Goal: Information Seeking & Learning: Learn about a topic

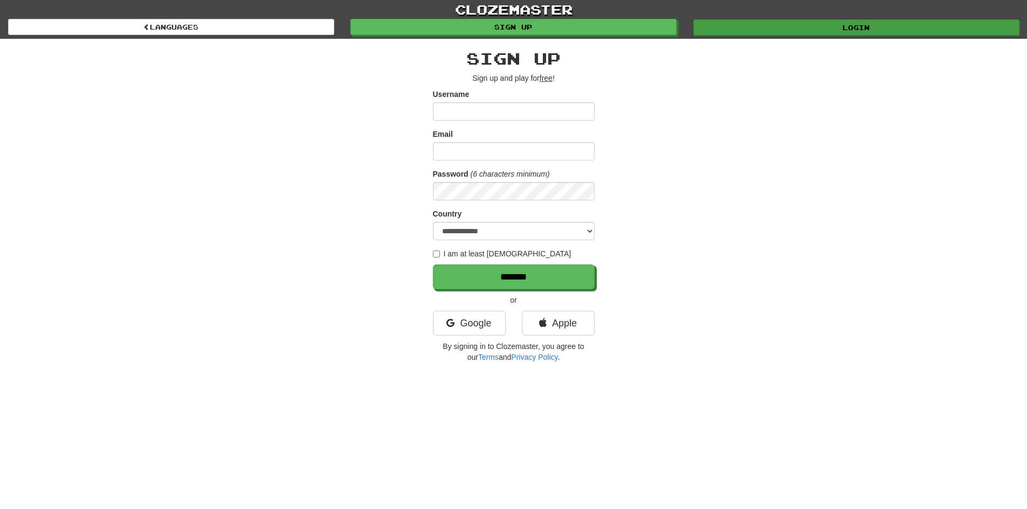
type input "*******"
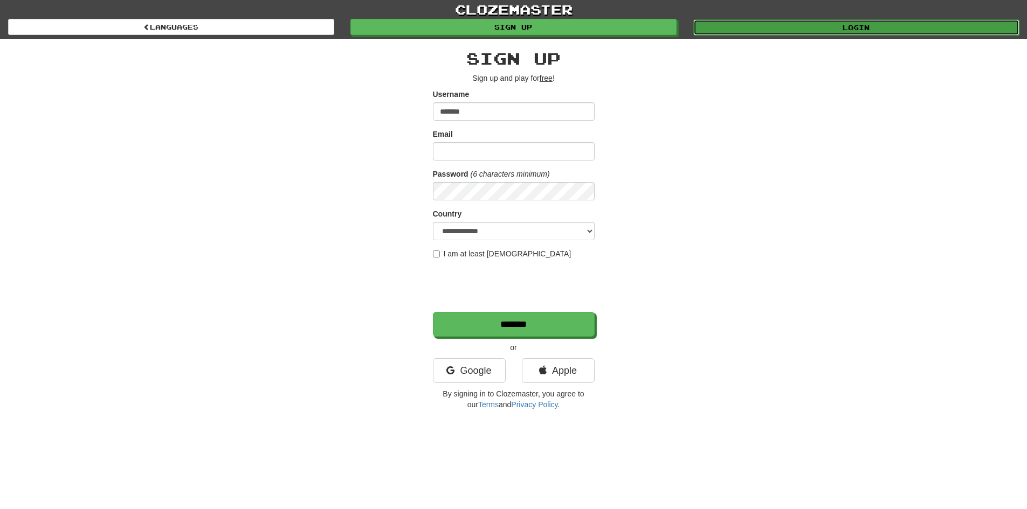
click at [782, 29] on link "Login" at bounding box center [856, 27] width 326 height 16
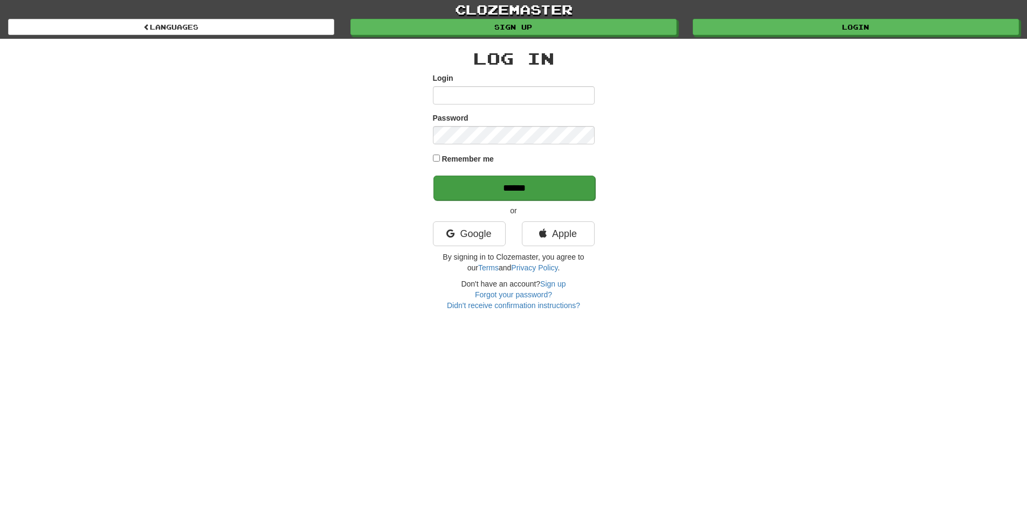
type input "*******"
click at [539, 185] on input "******" at bounding box center [514, 188] width 162 height 25
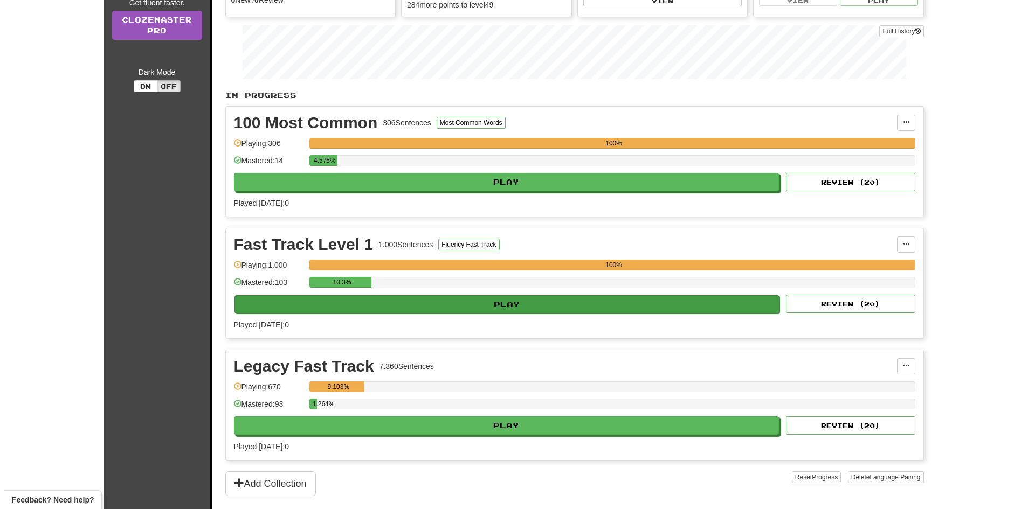
scroll to position [144, 0]
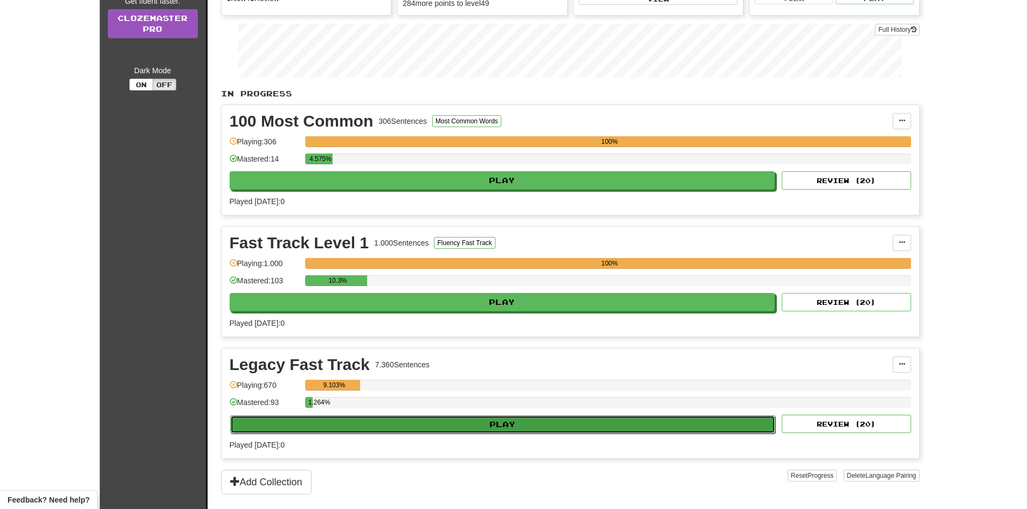
click at [528, 422] on button "Play" at bounding box center [502, 424] width 545 height 18
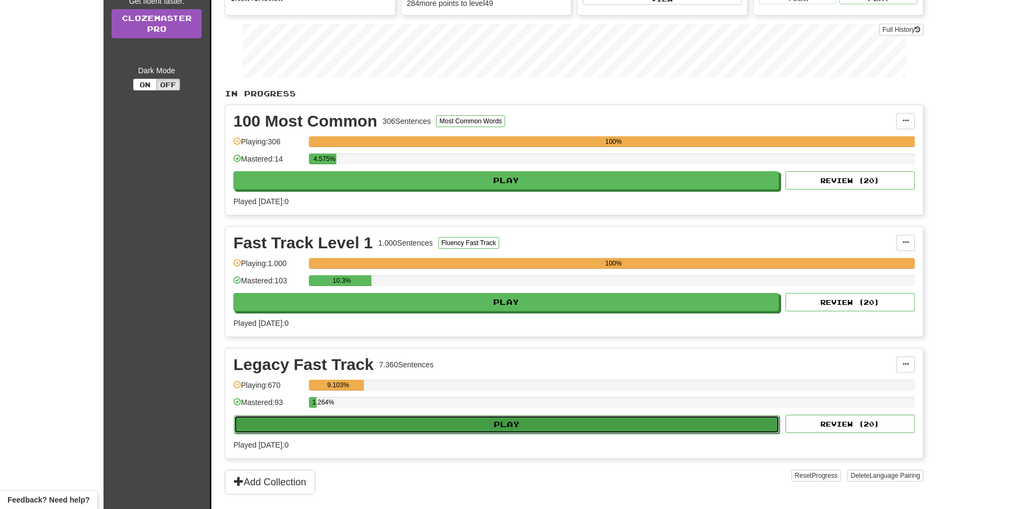
select select "**"
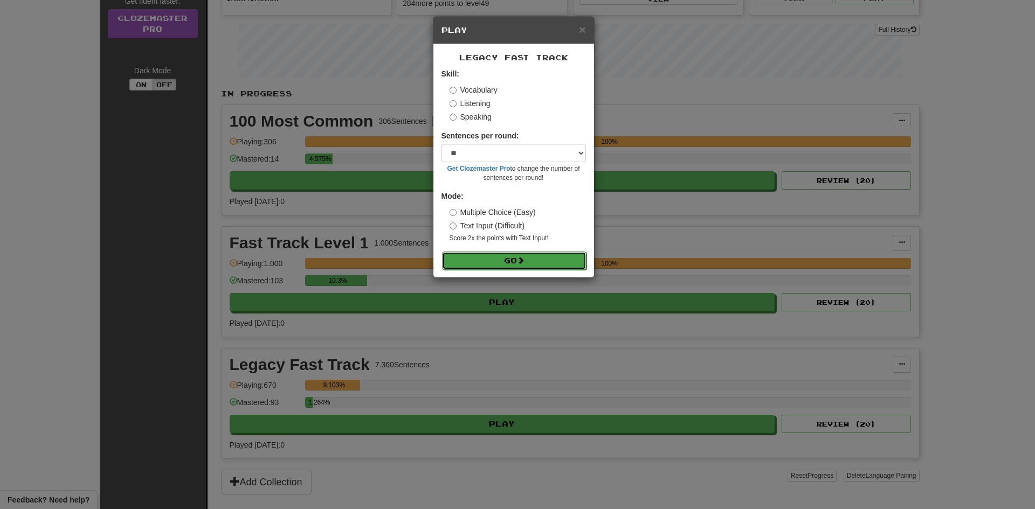
click at [524, 261] on span at bounding box center [521, 261] width 8 height 8
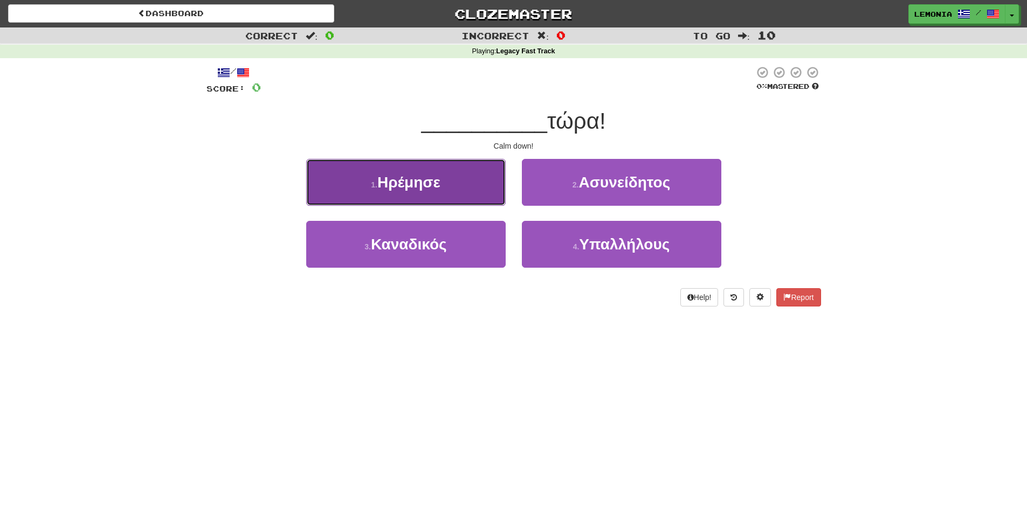
click at [462, 186] on button "1 . Ηρέμησε" at bounding box center [405, 182] width 199 height 47
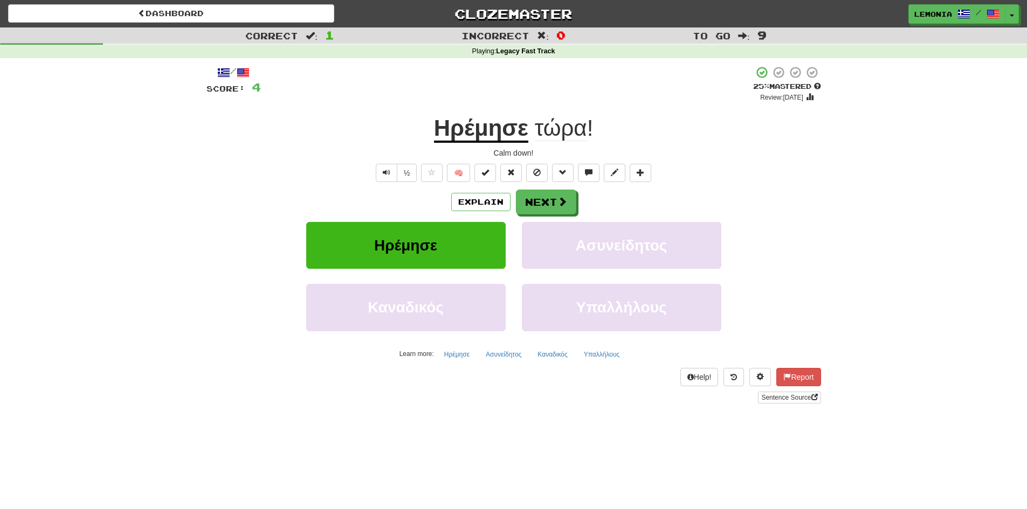
click at [781, 471] on div "Dashboard Clozemaster lemonia / Toggle Dropdown Dashboard Leaderboard Activity …" at bounding box center [513, 254] width 1027 height 509
click at [386, 171] on span "Text-to-speech controls" at bounding box center [387, 173] width 8 height 8
click at [558, 207] on span at bounding box center [563, 202] width 10 height 10
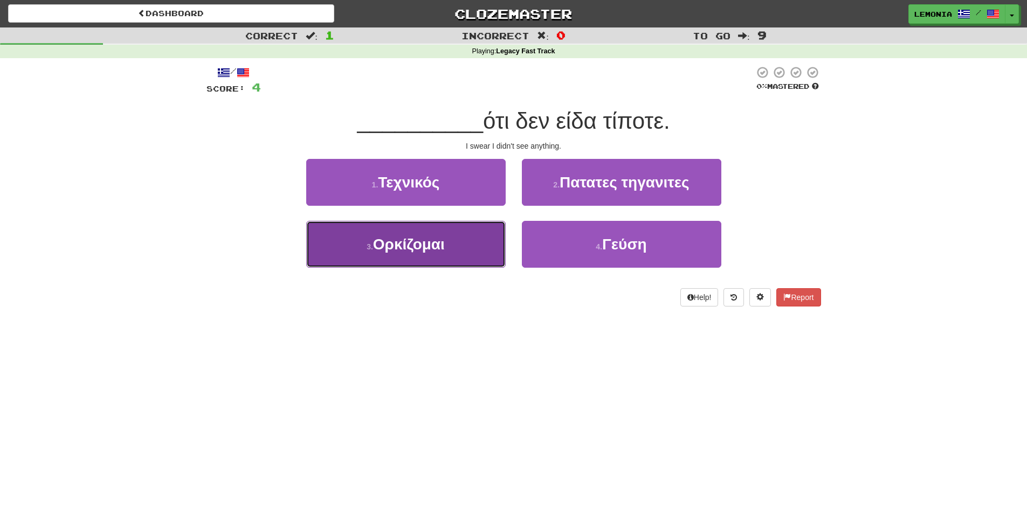
click at [454, 254] on button "3 . Ορκίζομαι" at bounding box center [405, 244] width 199 height 47
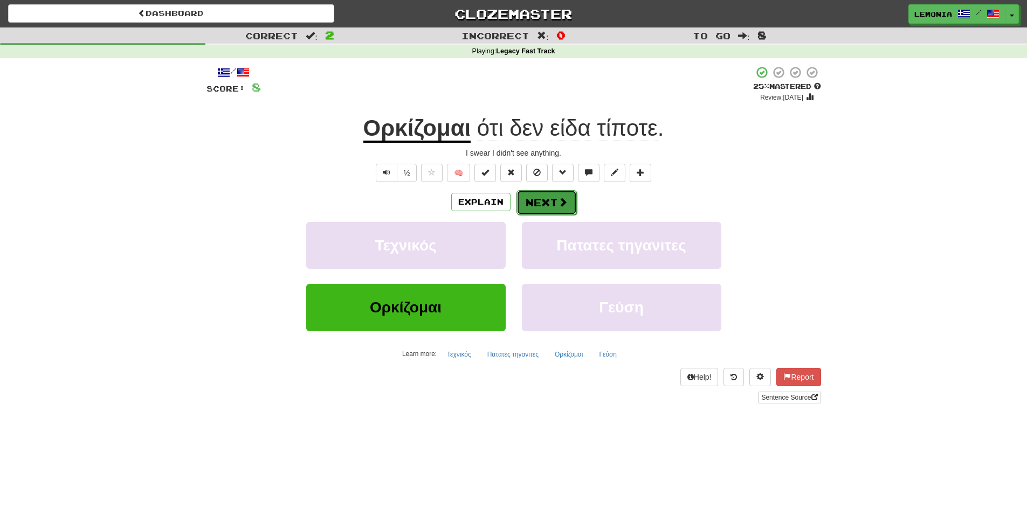
click at [550, 202] on button "Next" at bounding box center [546, 202] width 60 height 25
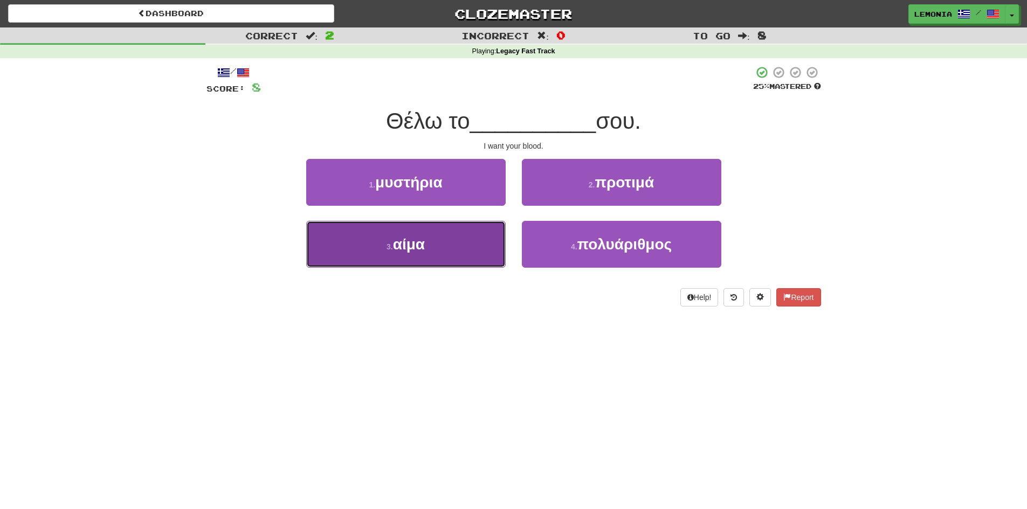
click at [454, 261] on button "3 . αίμα" at bounding box center [405, 244] width 199 height 47
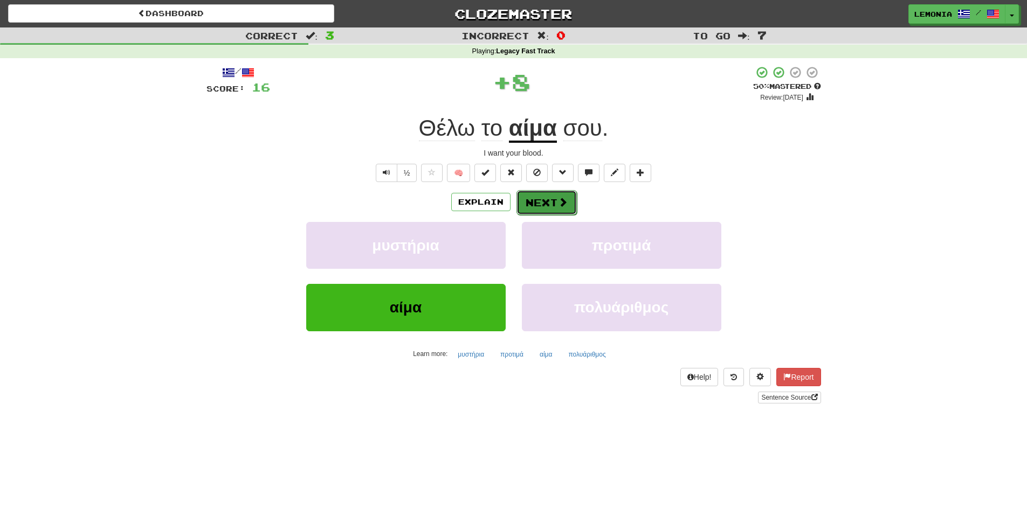
click at [558, 204] on span at bounding box center [563, 202] width 10 height 10
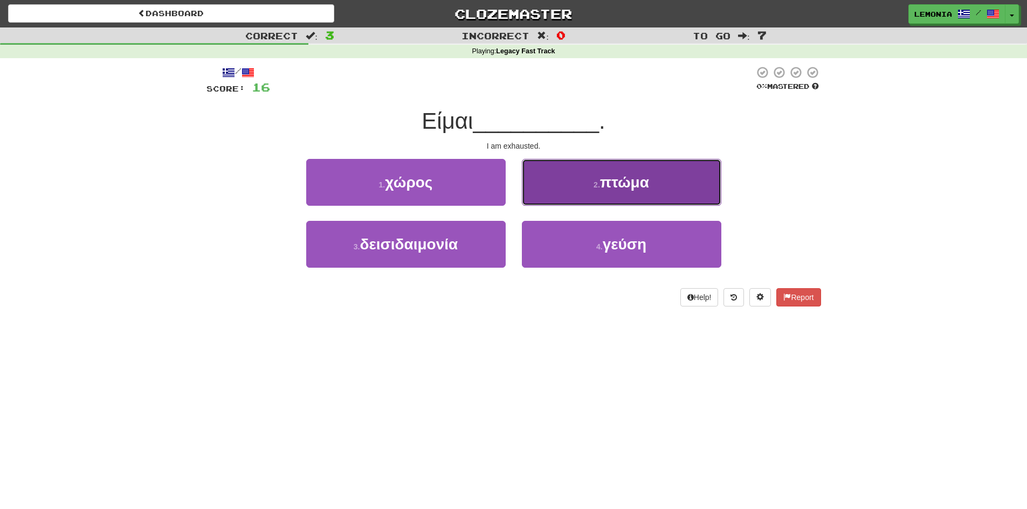
click at [635, 191] on button "2 . πτώμα" at bounding box center [621, 182] width 199 height 47
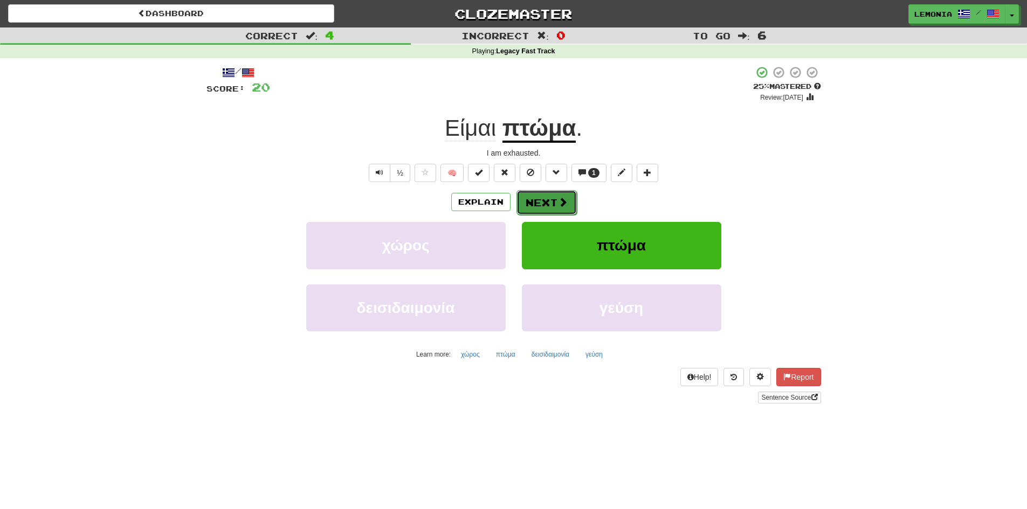
click at [559, 204] on span at bounding box center [563, 202] width 10 height 10
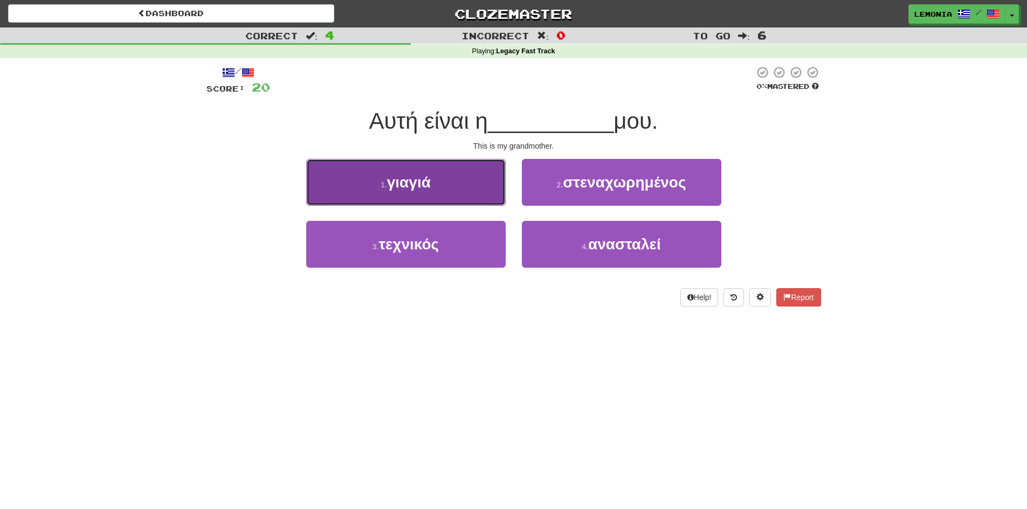
click at [462, 179] on button "1 . γιαγιά" at bounding box center [405, 182] width 199 height 47
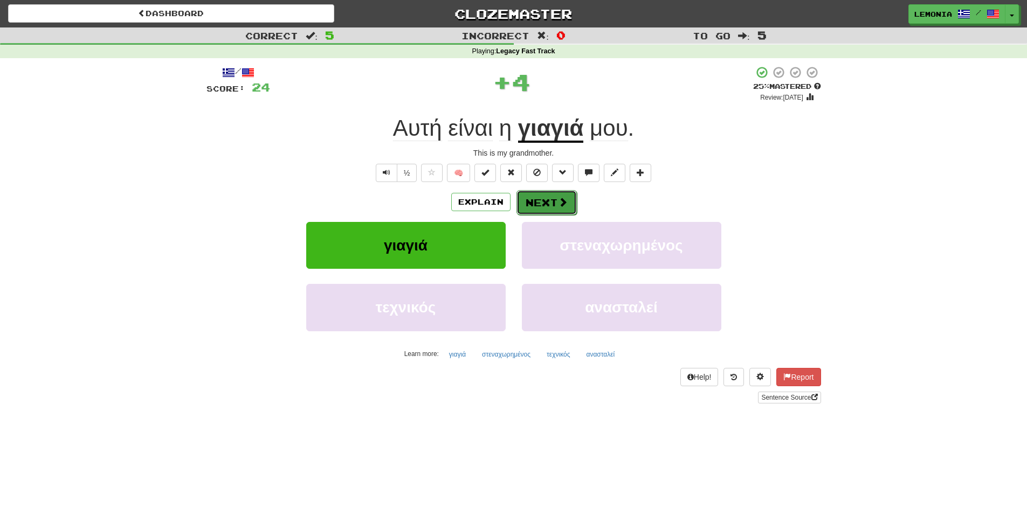
click at [555, 203] on button "Next" at bounding box center [546, 202] width 60 height 25
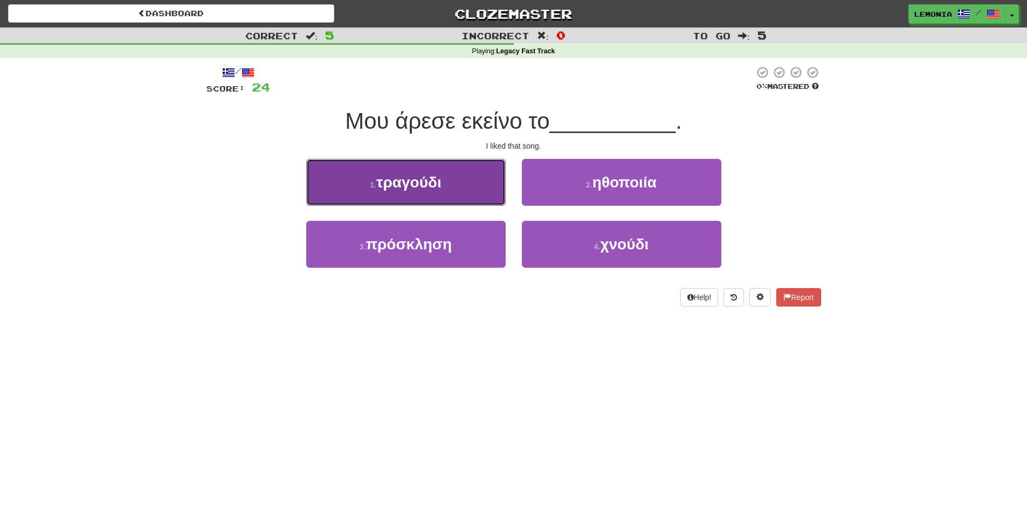
click at [452, 175] on button "1 . τραγούδι" at bounding box center [405, 182] width 199 height 47
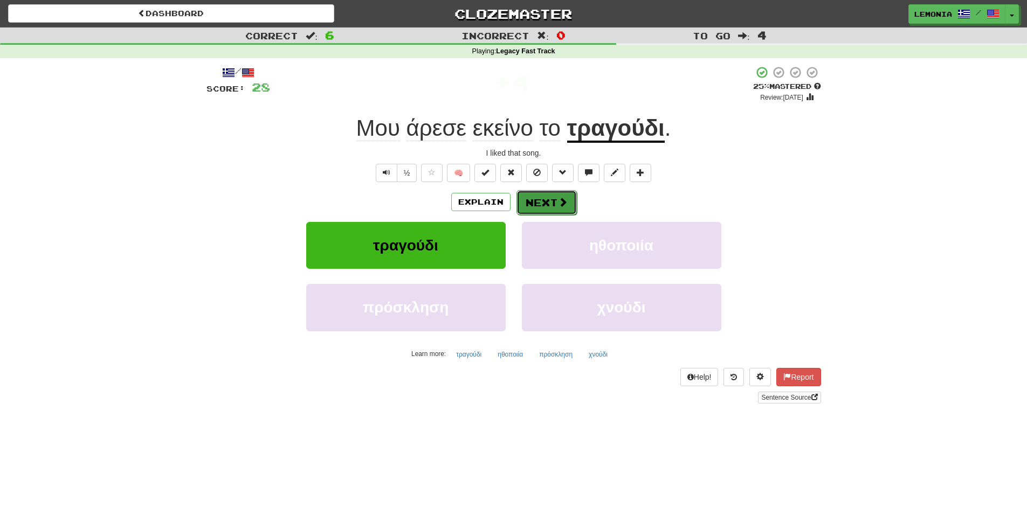
click at [540, 204] on button "Next" at bounding box center [546, 202] width 60 height 25
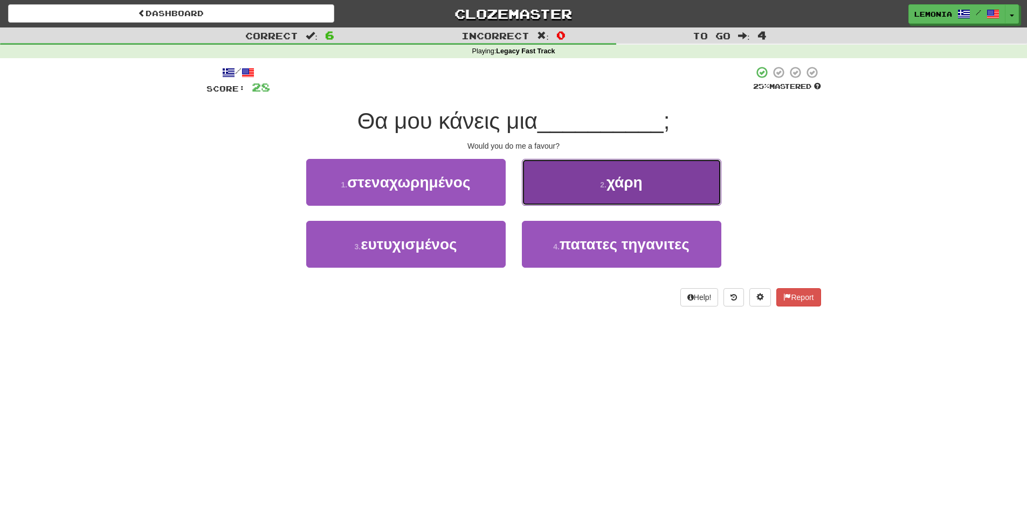
click at [584, 190] on button "2 . χάρη" at bounding box center [621, 182] width 199 height 47
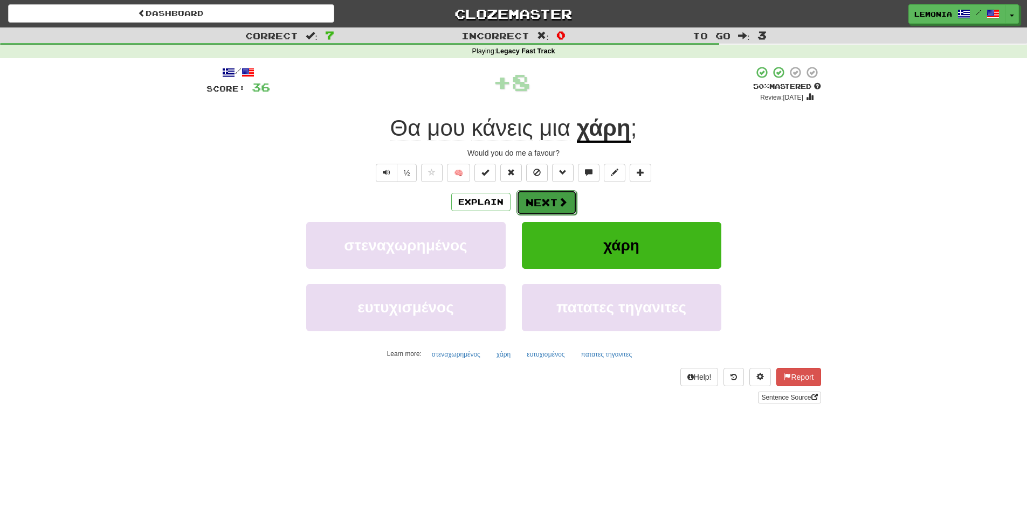
click at [555, 203] on button "Next" at bounding box center [546, 202] width 60 height 25
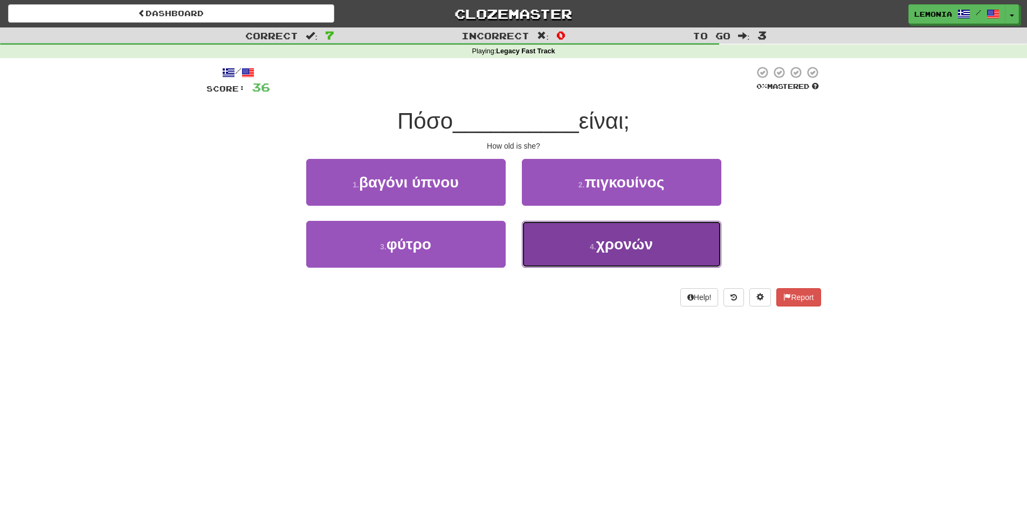
click at [594, 260] on button "4 . χρονών" at bounding box center [621, 244] width 199 height 47
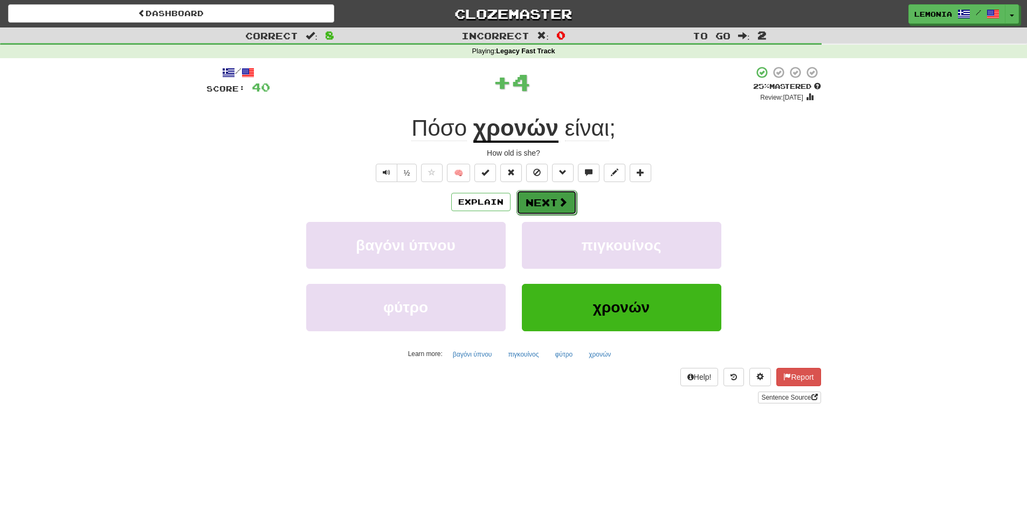
click at [538, 203] on button "Next" at bounding box center [546, 202] width 60 height 25
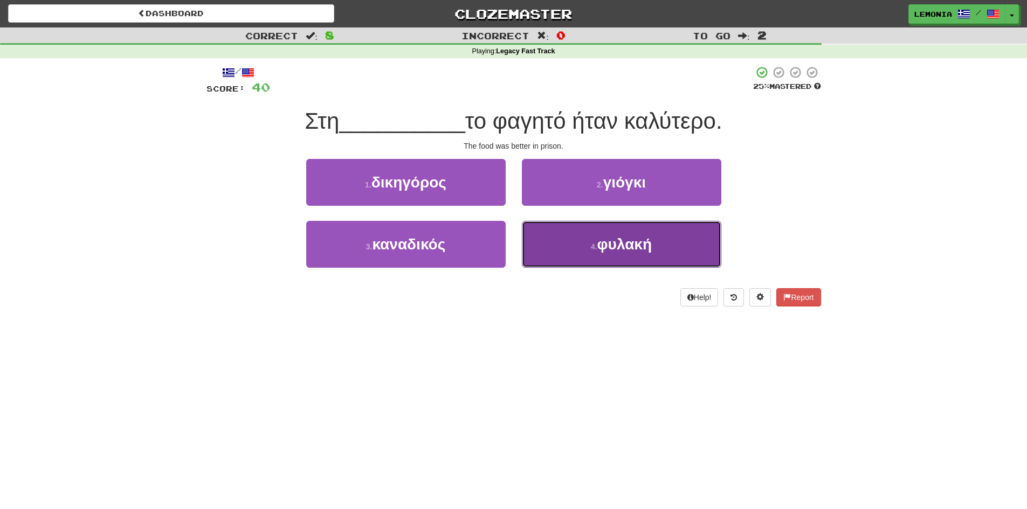
click at [598, 257] on button "4 . φυλακή" at bounding box center [621, 244] width 199 height 47
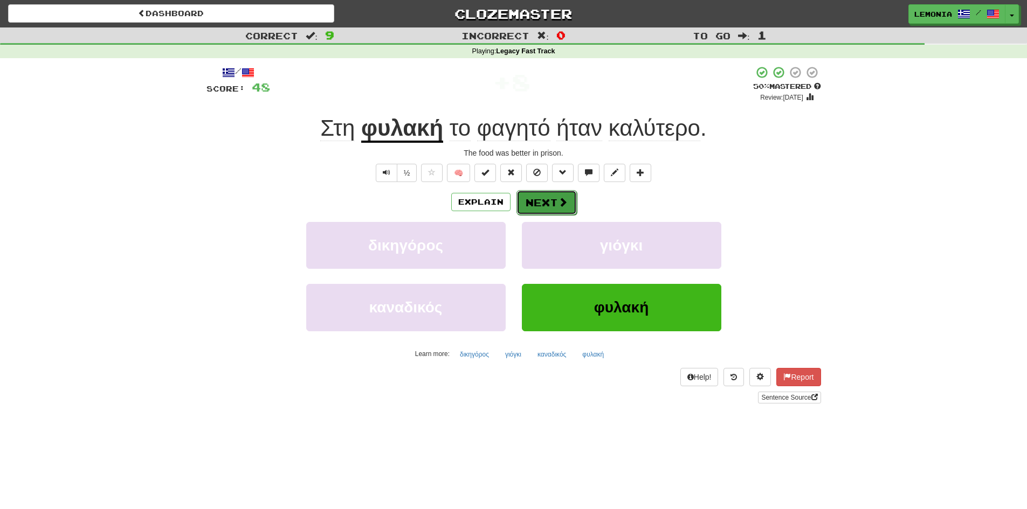
click at [542, 202] on button "Next" at bounding box center [546, 202] width 60 height 25
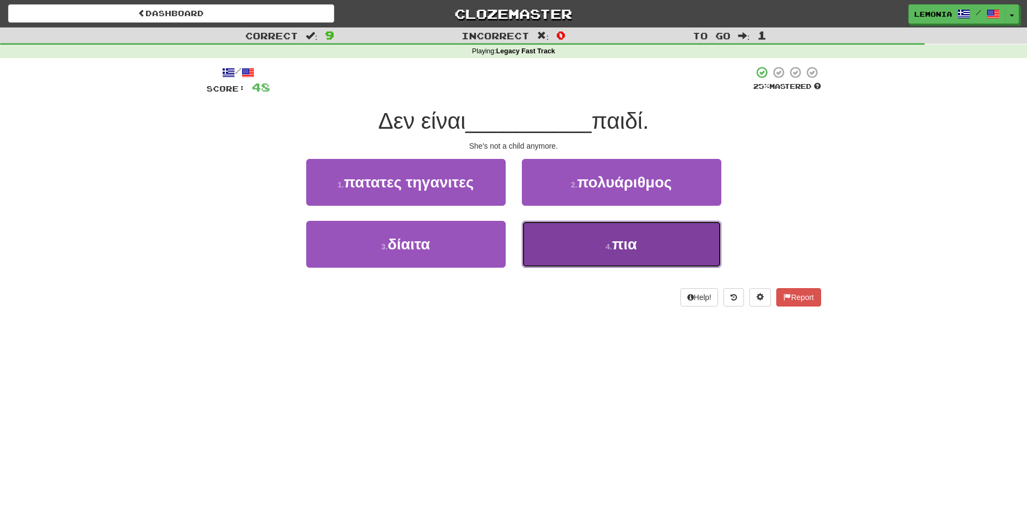
click at [586, 246] on button "4 . πια" at bounding box center [621, 244] width 199 height 47
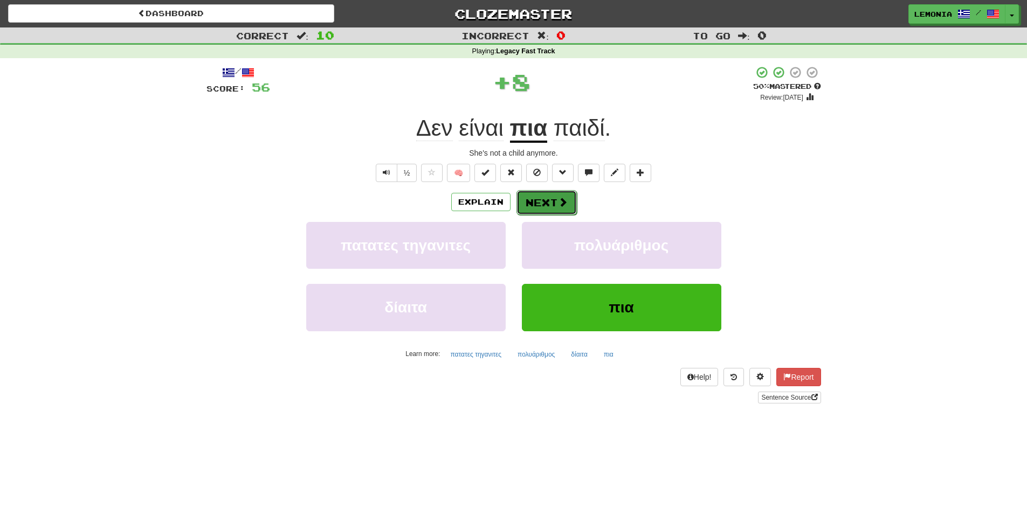
click at [548, 207] on button "Next" at bounding box center [546, 202] width 60 height 25
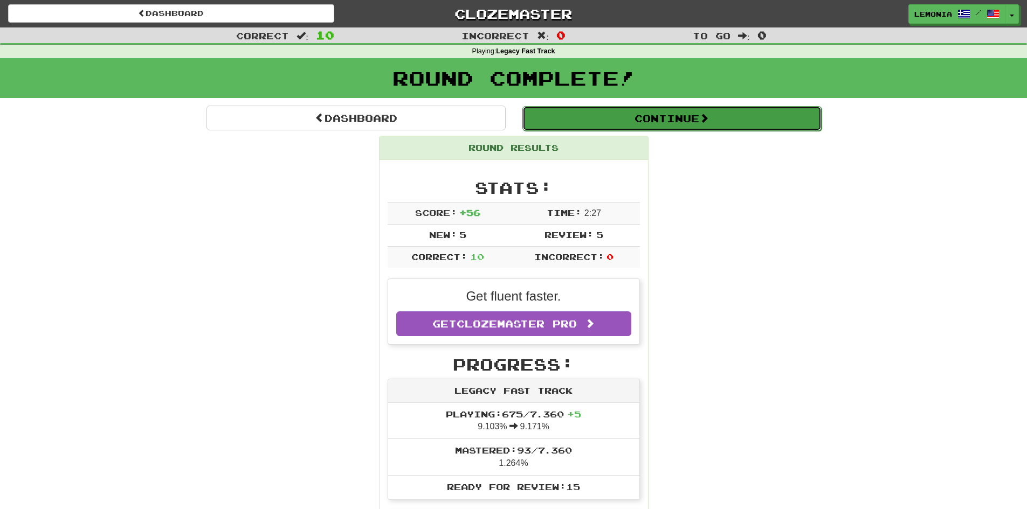
click at [604, 122] on button "Continue" at bounding box center [671, 118] width 299 height 25
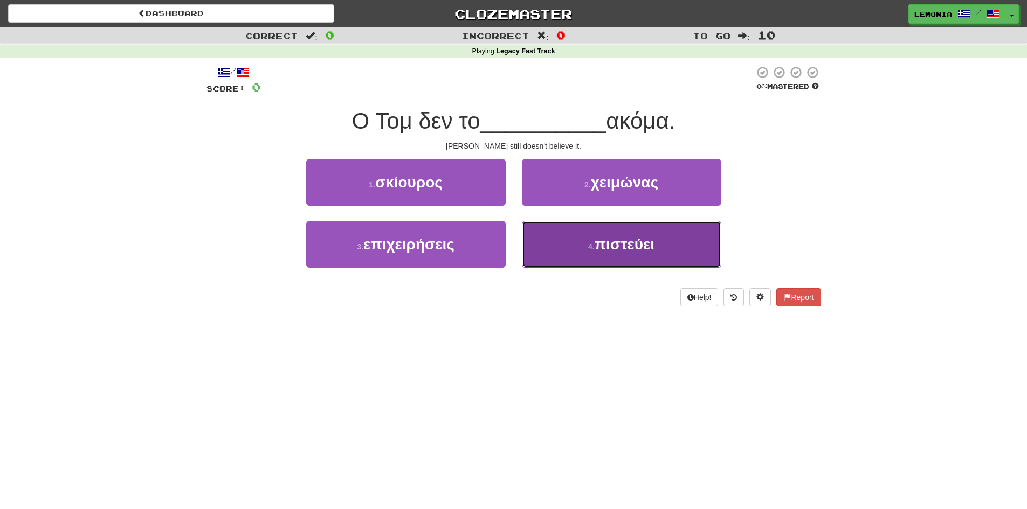
click at [607, 245] on span "πιστεύει" at bounding box center [624, 244] width 60 height 17
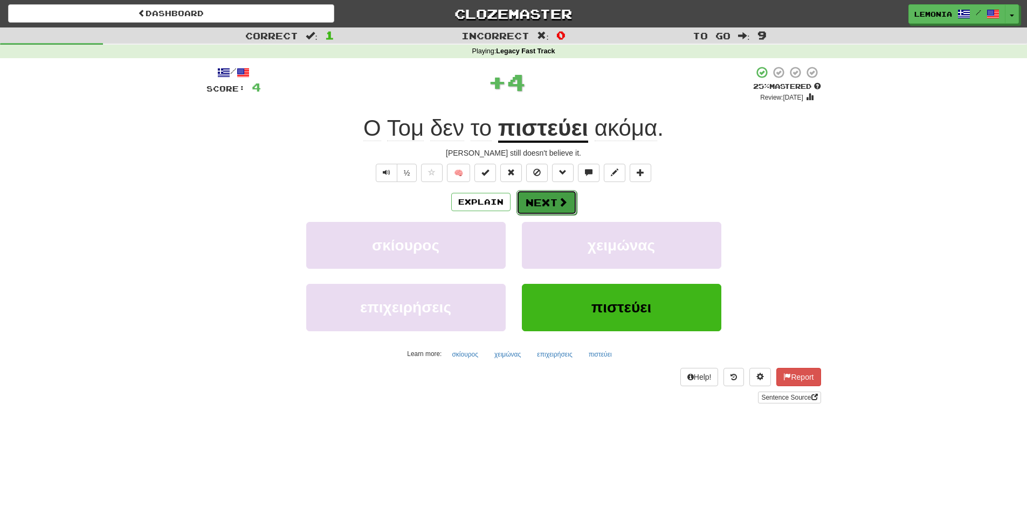
click at [535, 206] on button "Next" at bounding box center [546, 202] width 60 height 25
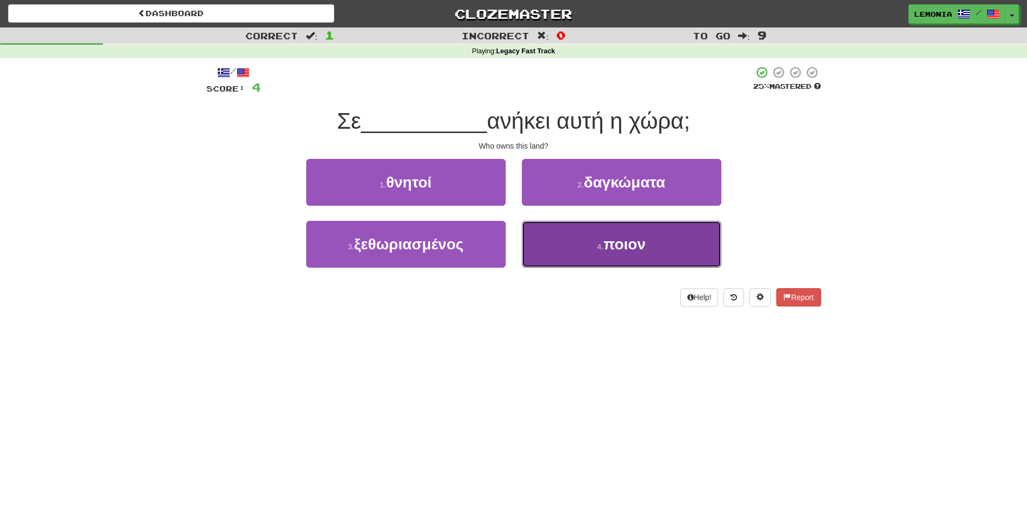
click at [584, 247] on button "4 . ποιον" at bounding box center [621, 244] width 199 height 47
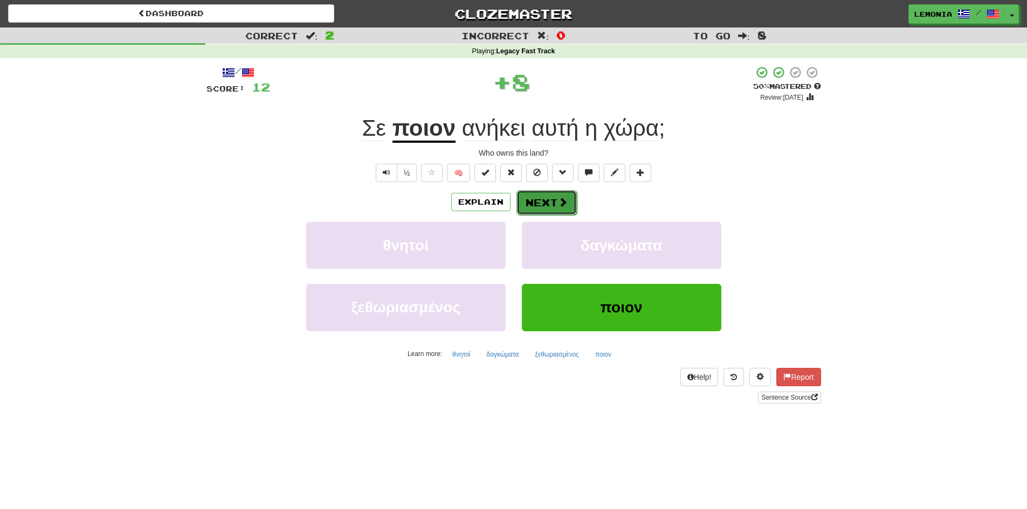
click at [564, 201] on span at bounding box center [563, 202] width 10 height 10
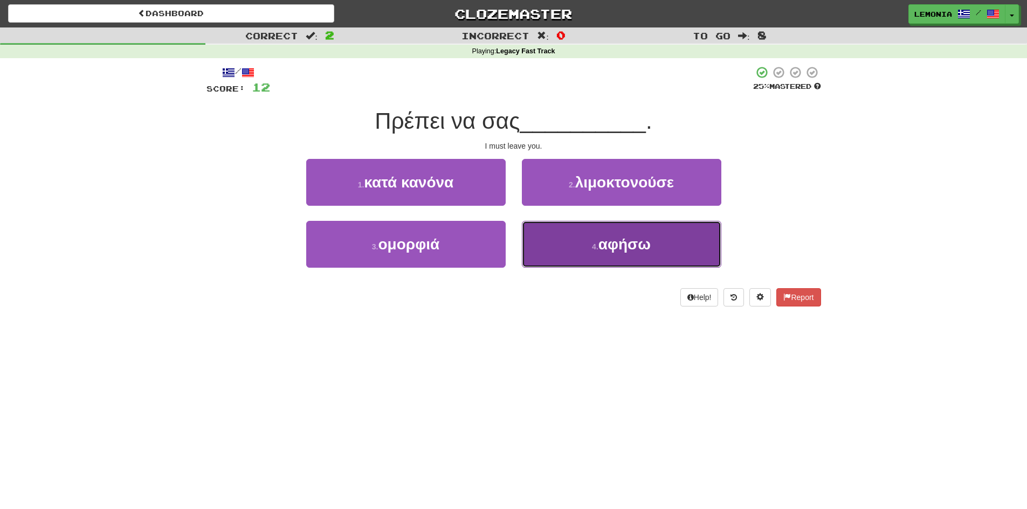
click at [603, 254] on button "4 . αφήσω" at bounding box center [621, 244] width 199 height 47
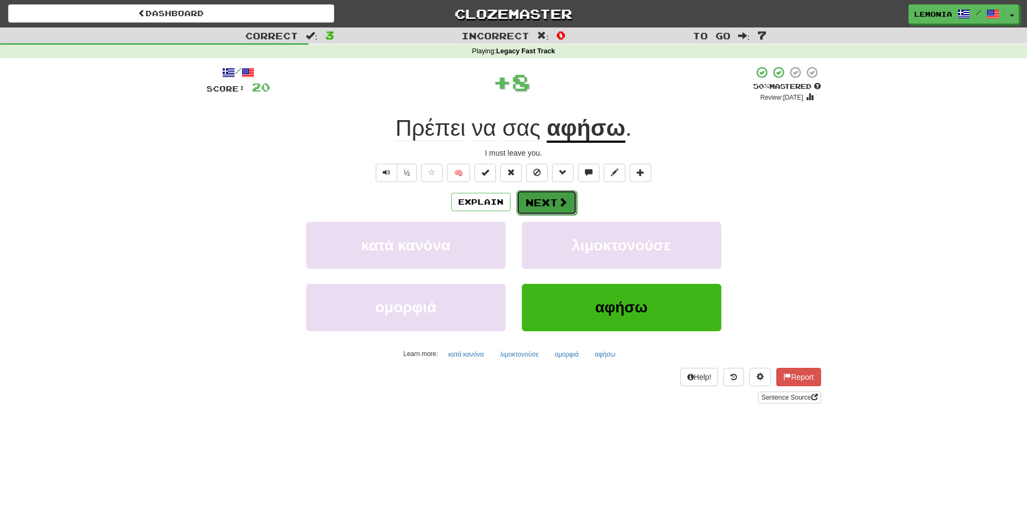
click at [560, 205] on span at bounding box center [563, 202] width 10 height 10
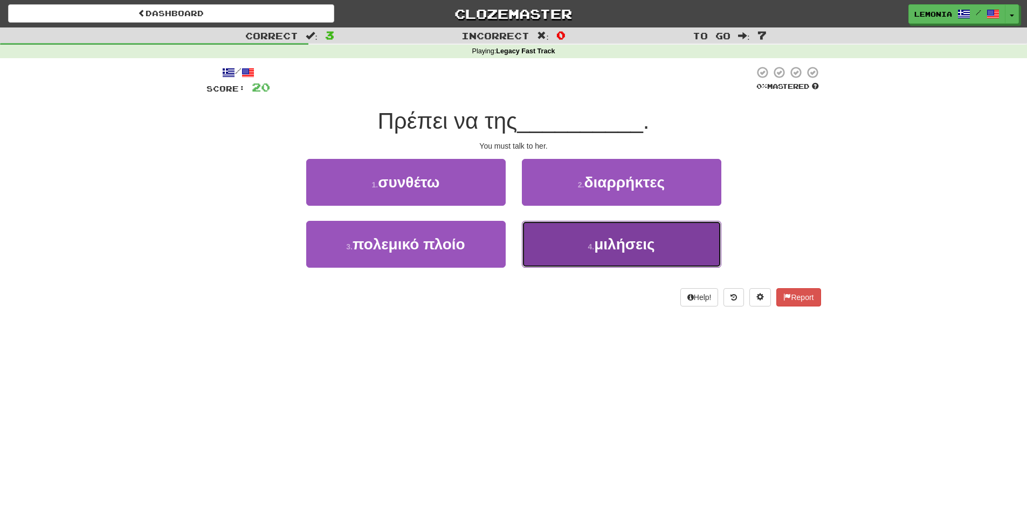
click at [579, 255] on button "4 . μιλήσεις" at bounding box center [621, 244] width 199 height 47
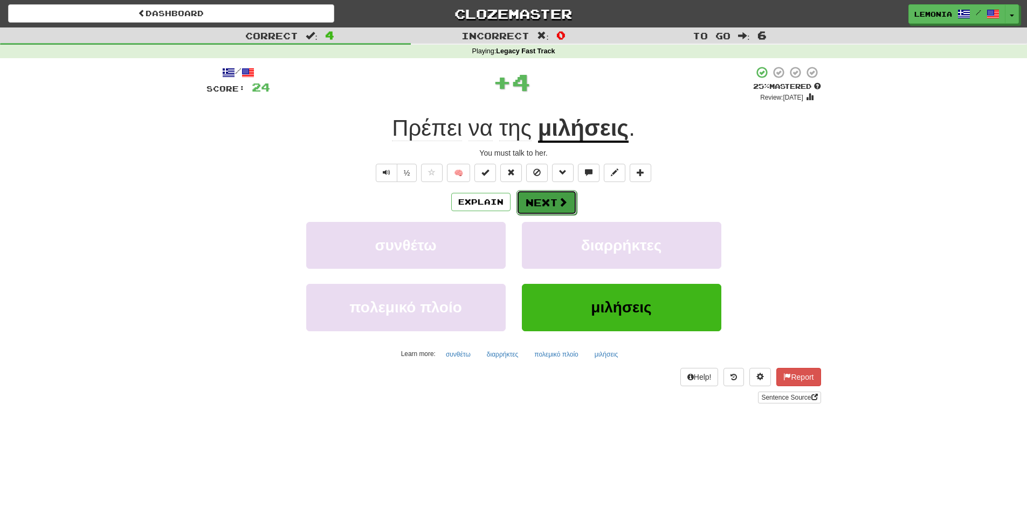
click at [558, 199] on span at bounding box center [563, 202] width 10 height 10
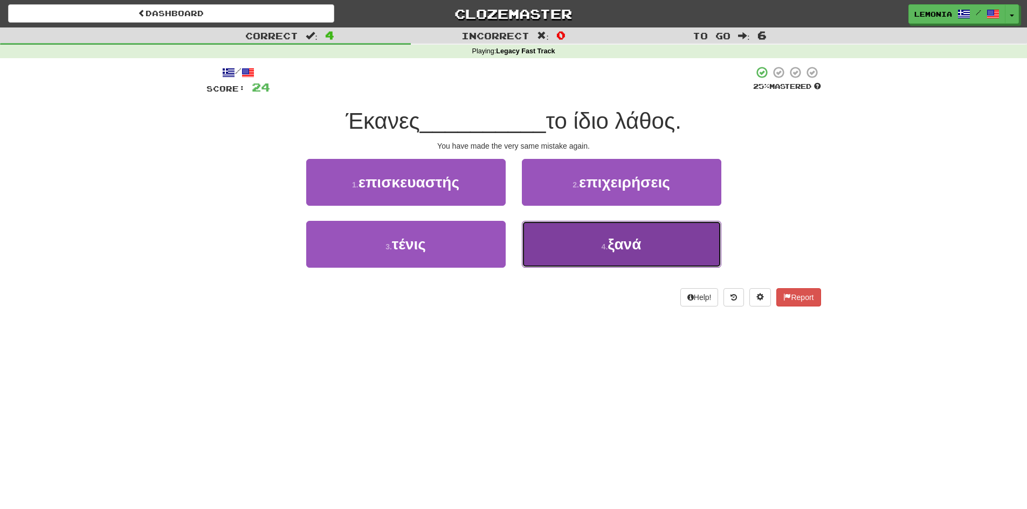
click at [563, 252] on button "4 . ξανά" at bounding box center [621, 244] width 199 height 47
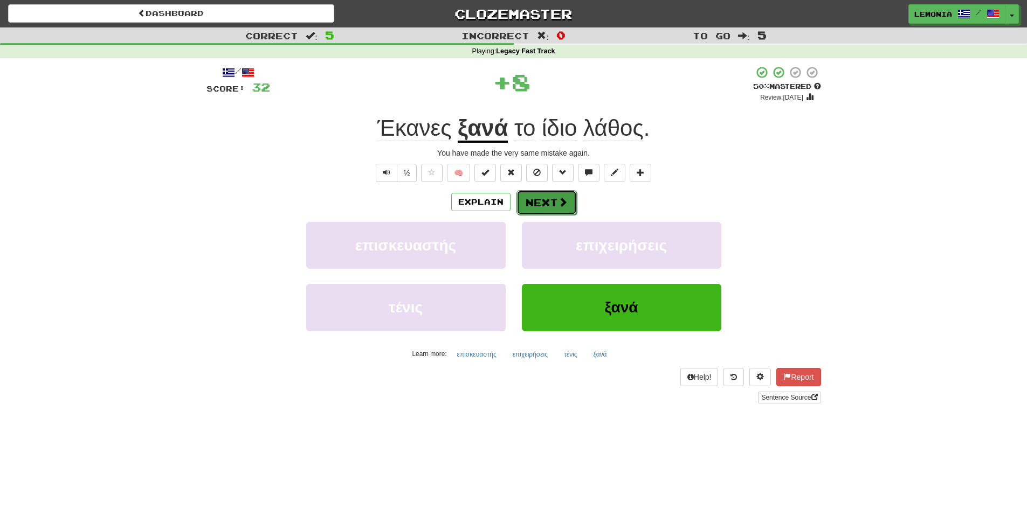
click at [551, 202] on button "Next" at bounding box center [546, 202] width 60 height 25
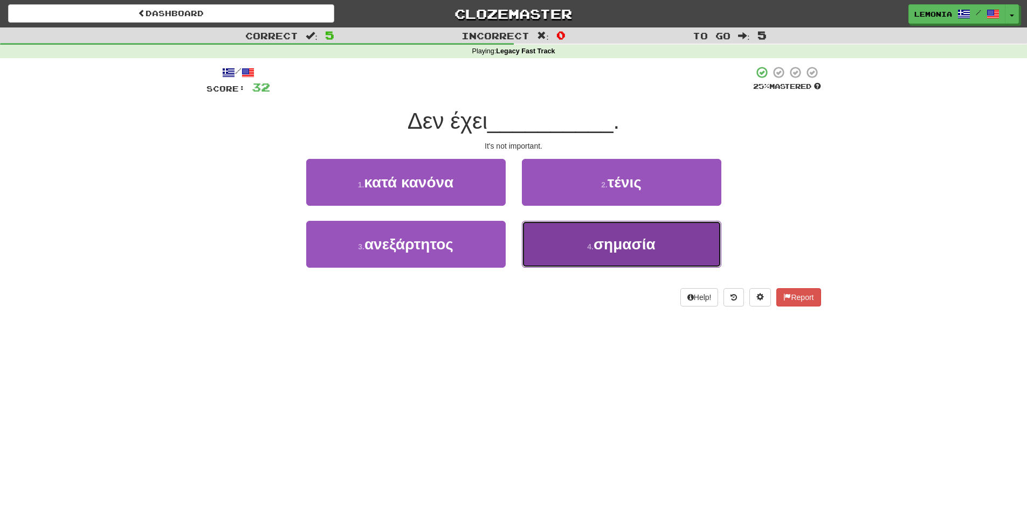
click at [578, 232] on button "4 . σημασία" at bounding box center [621, 244] width 199 height 47
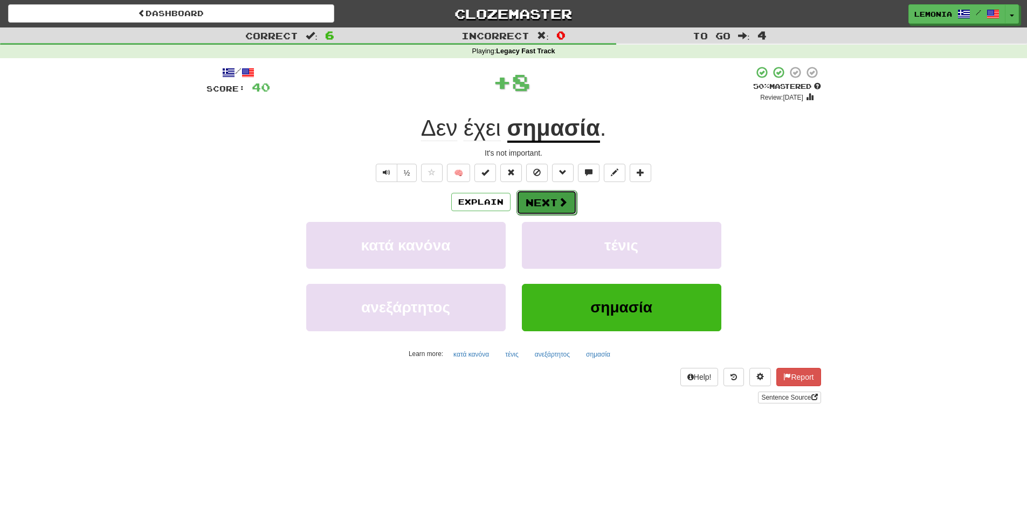
click at [550, 204] on button "Next" at bounding box center [546, 202] width 60 height 25
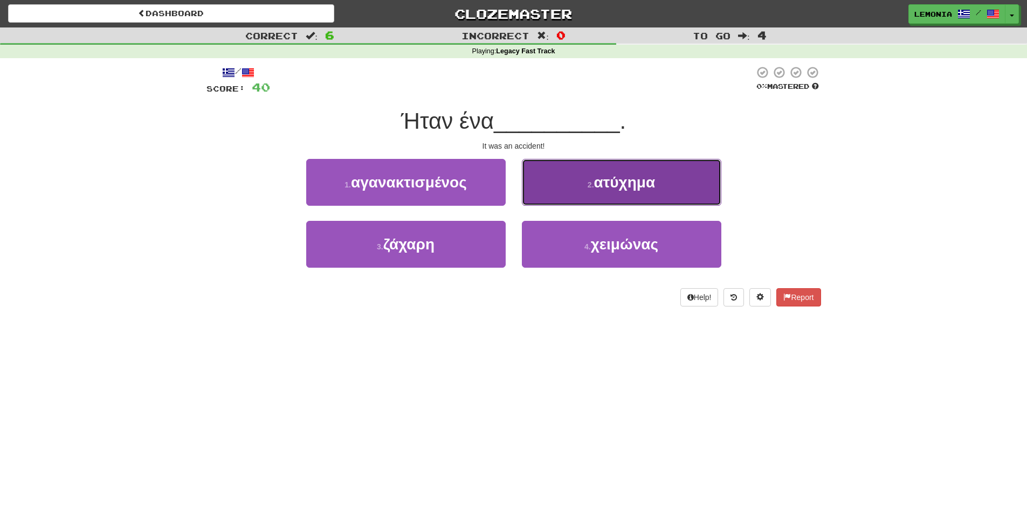
click at [582, 181] on button "2 . ατύχημα" at bounding box center [621, 182] width 199 height 47
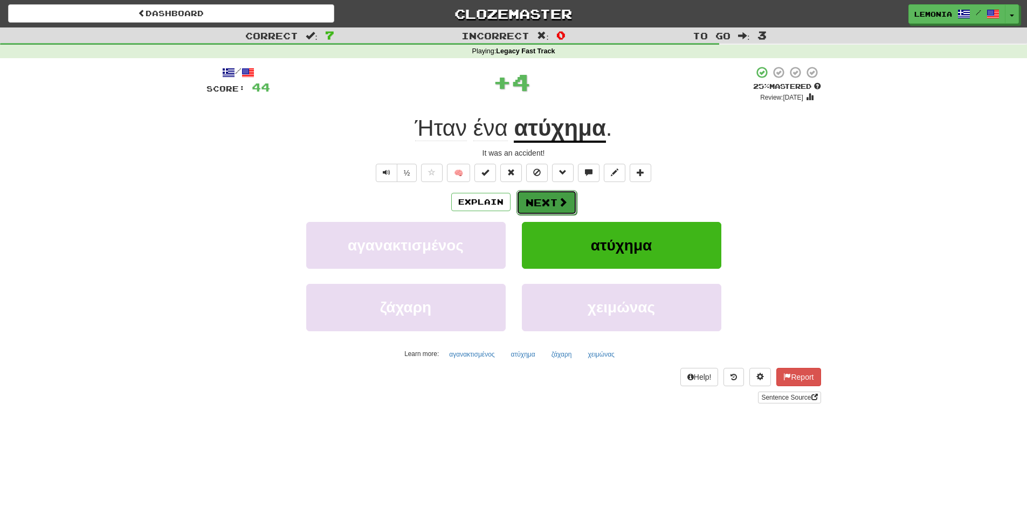
click at [562, 204] on span at bounding box center [563, 202] width 10 height 10
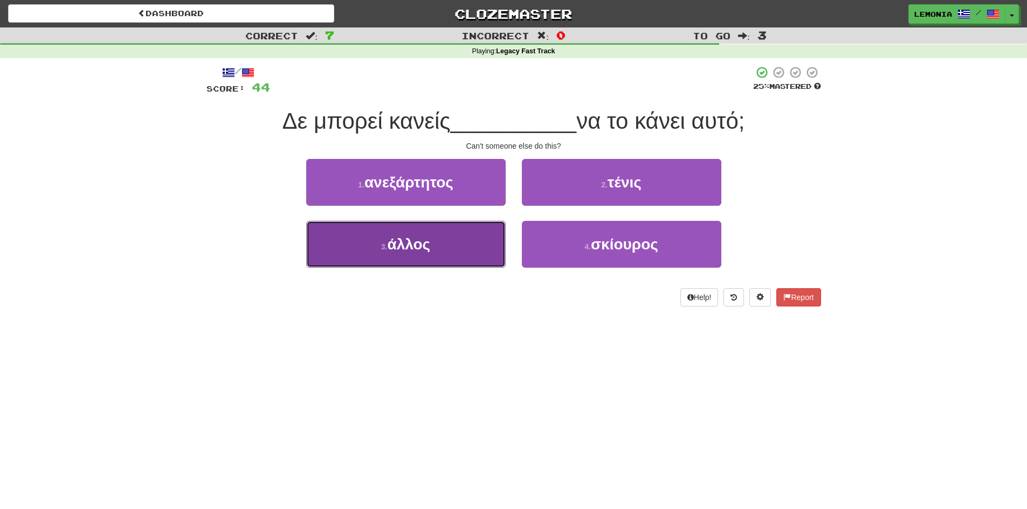
click at [424, 257] on button "3 . άλλος" at bounding box center [405, 244] width 199 height 47
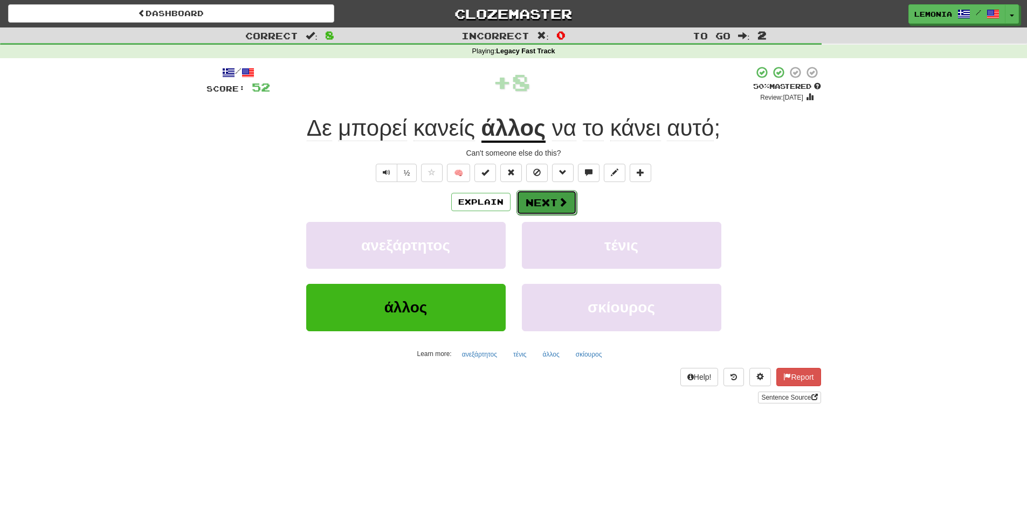
click at [546, 206] on button "Next" at bounding box center [546, 202] width 60 height 25
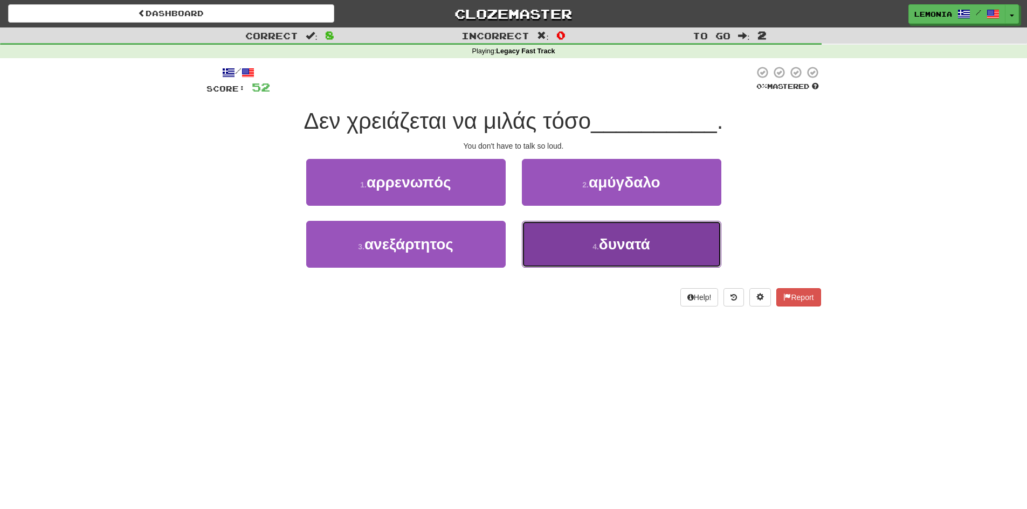
click at [557, 259] on button "4 . δυνατά" at bounding box center [621, 244] width 199 height 47
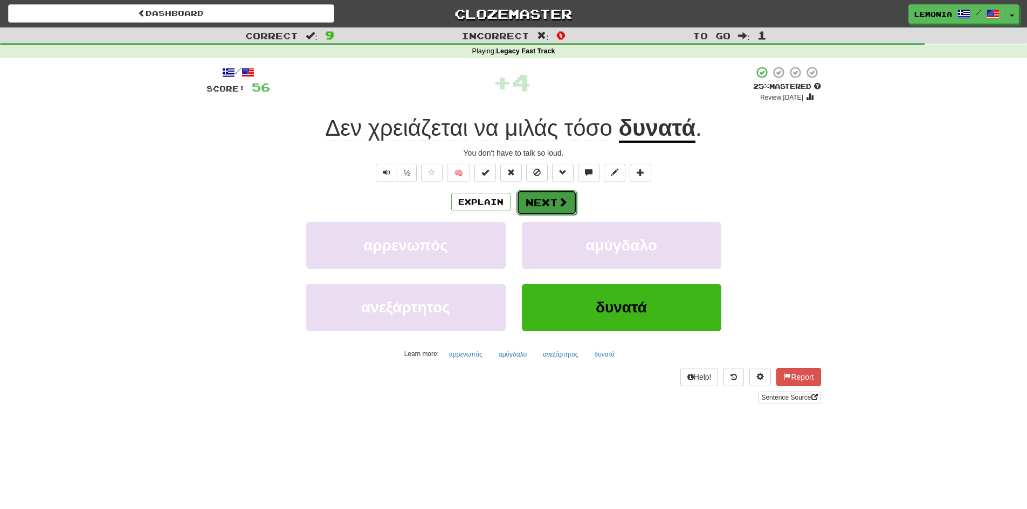
click at [559, 206] on span at bounding box center [563, 202] width 10 height 10
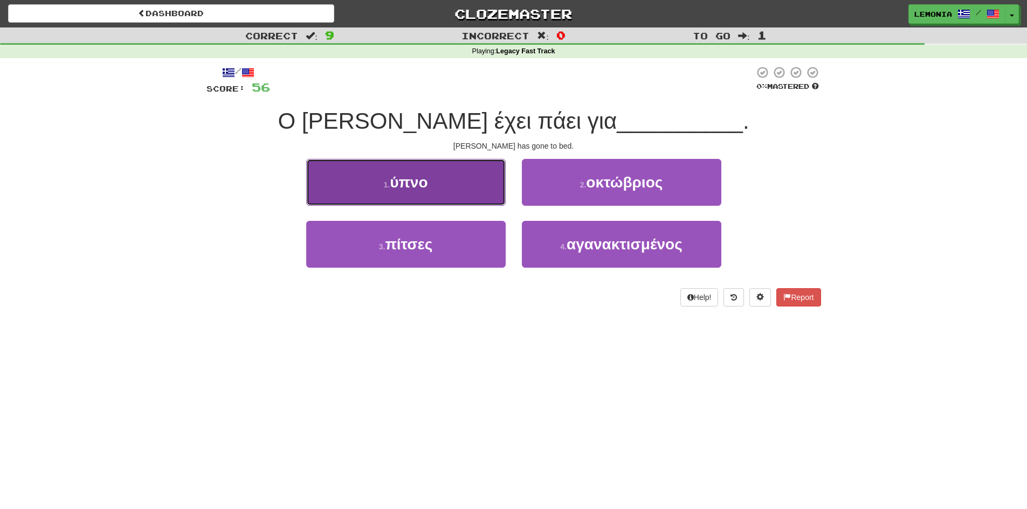
click at [399, 178] on span "ύπνο" at bounding box center [409, 182] width 38 height 17
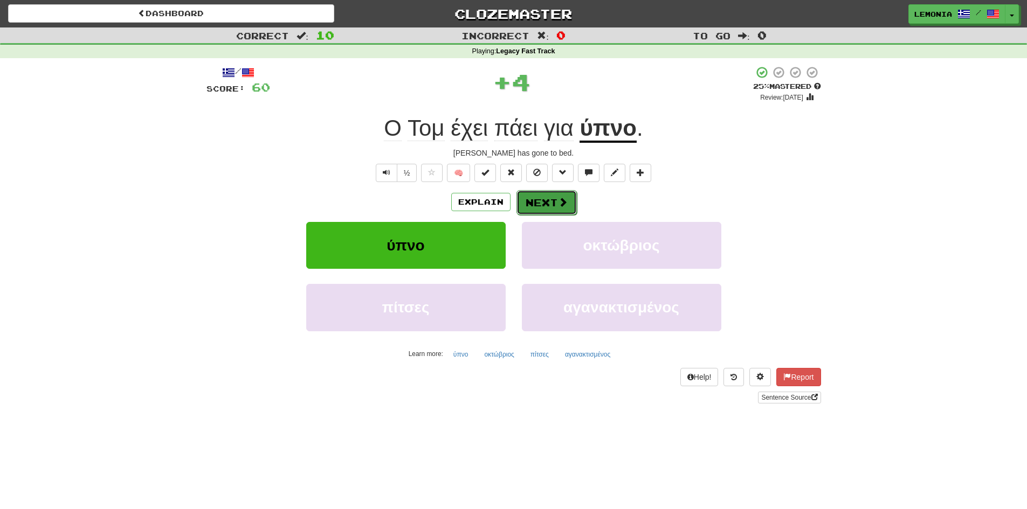
click at [551, 210] on button "Next" at bounding box center [546, 202] width 60 height 25
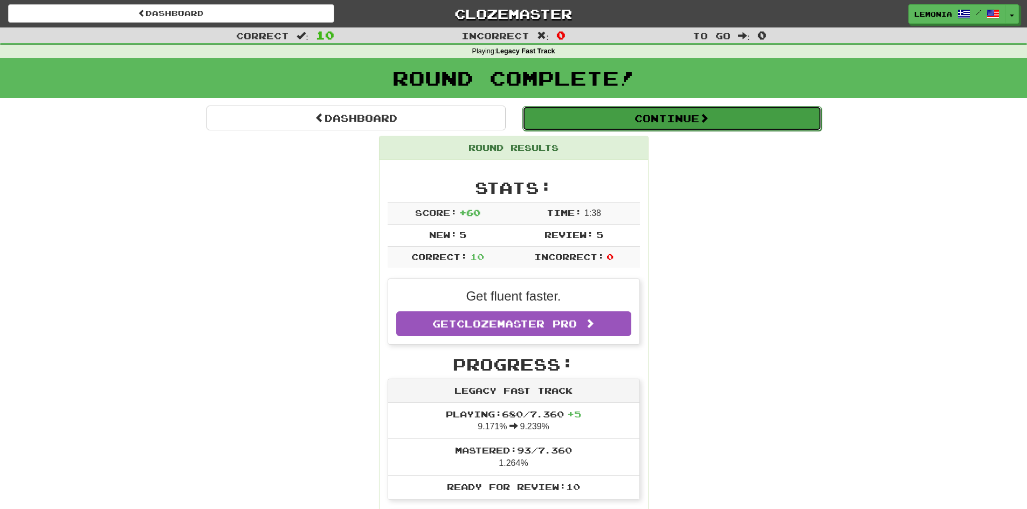
click at [690, 119] on button "Continue" at bounding box center [671, 118] width 299 height 25
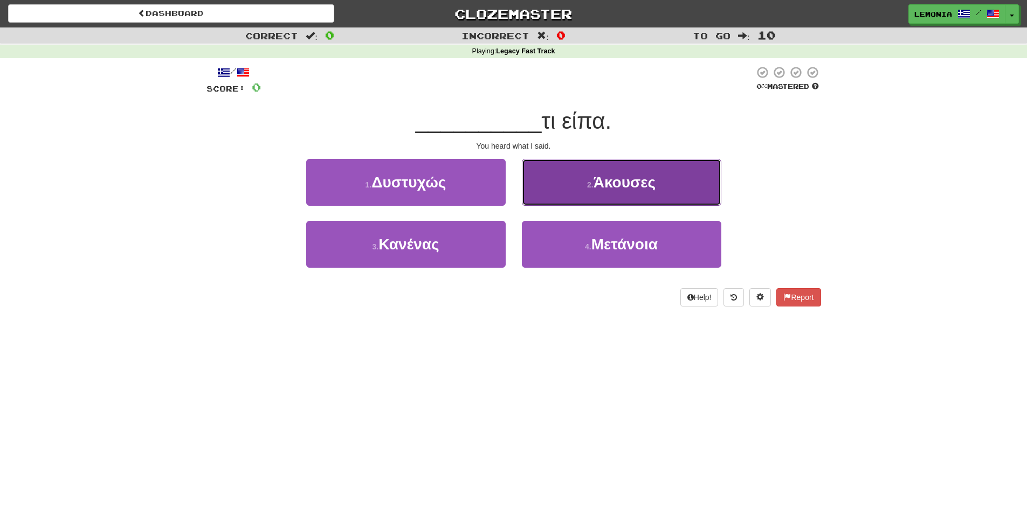
click at [658, 173] on button "2 . Άκουσες" at bounding box center [621, 182] width 199 height 47
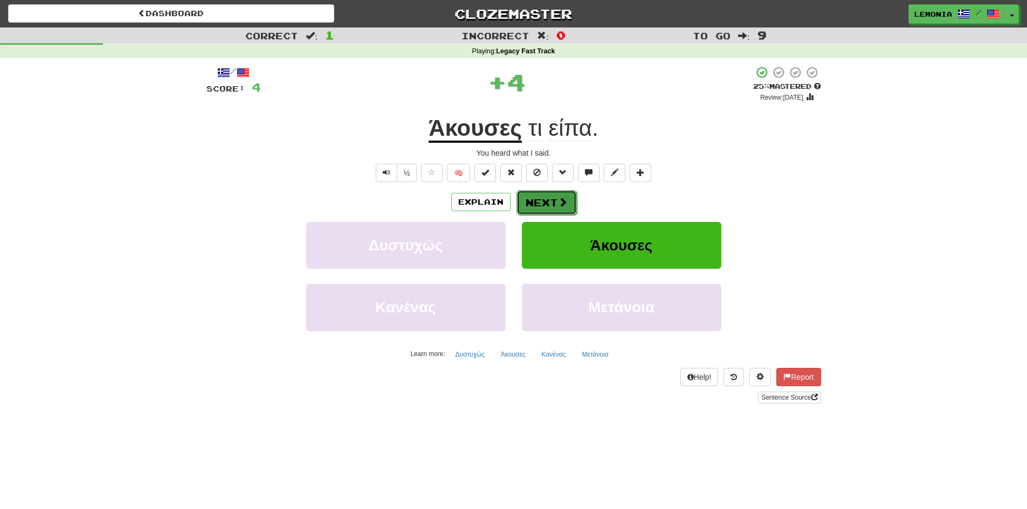
click at [545, 212] on button "Next" at bounding box center [546, 202] width 60 height 25
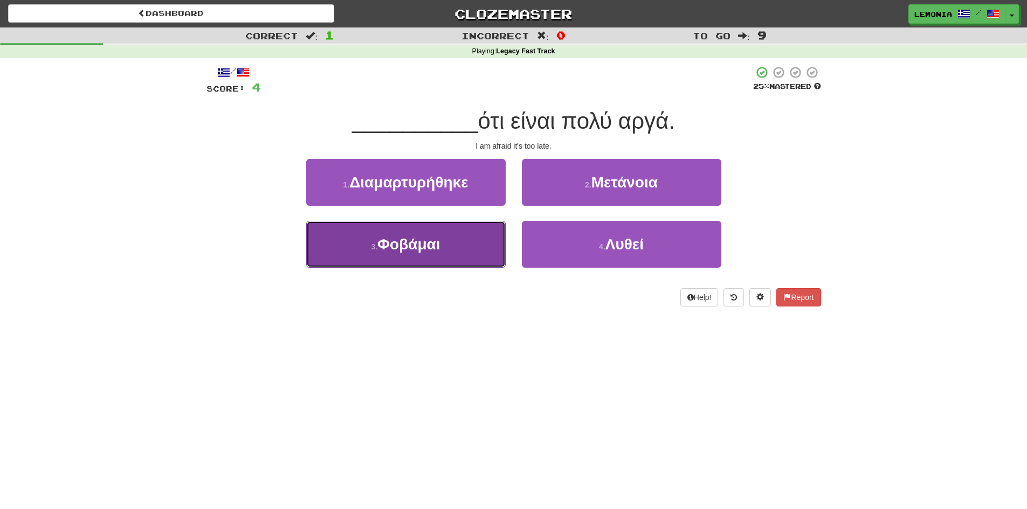
click at [435, 248] on span "Φοβάμαι" at bounding box center [408, 244] width 63 height 17
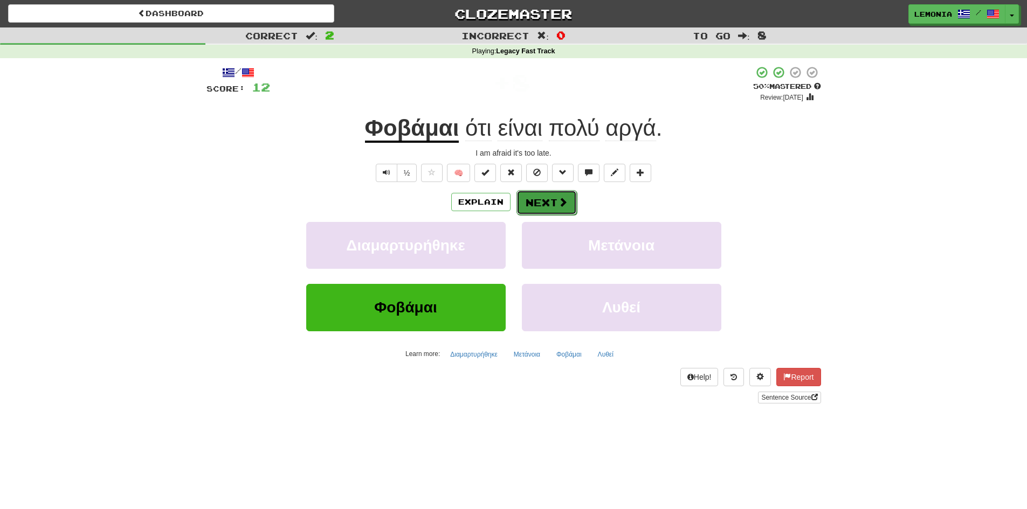
click at [558, 205] on span at bounding box center [563, 202] width 10 height 10
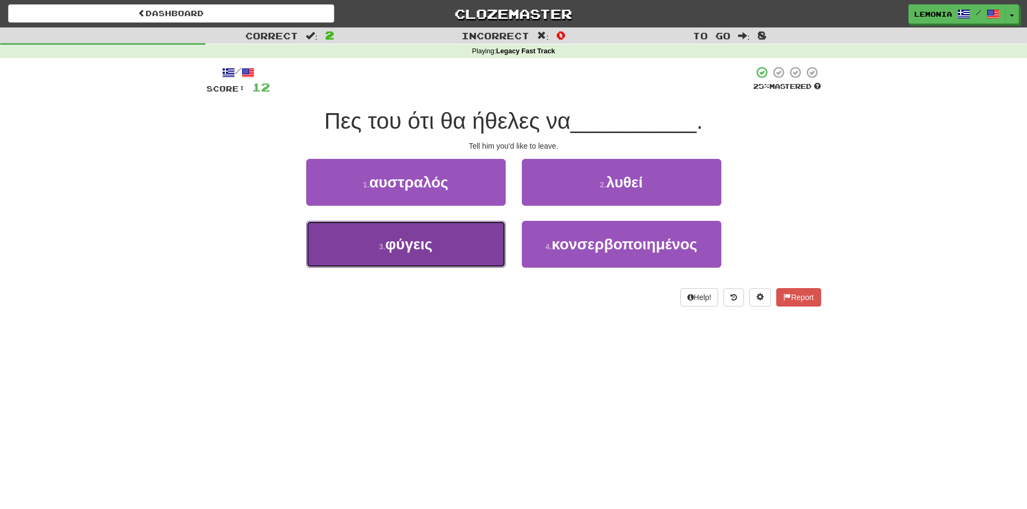
click at [484, 252] on button "3 . φύγεις" at bounding box center [405, 244] width 199 height 47
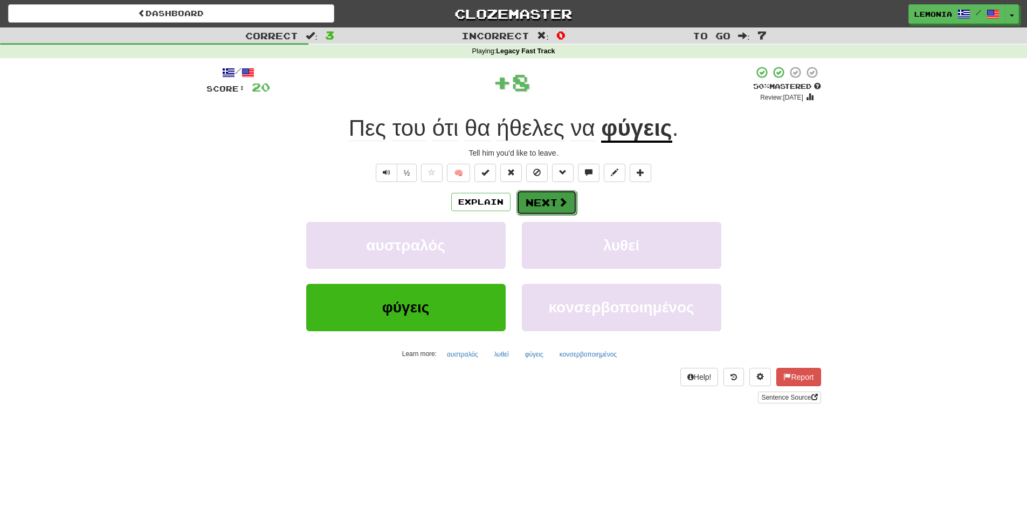
click at [550, 200] on button "Next" at bounding box center [546, 202] width 60 height 25
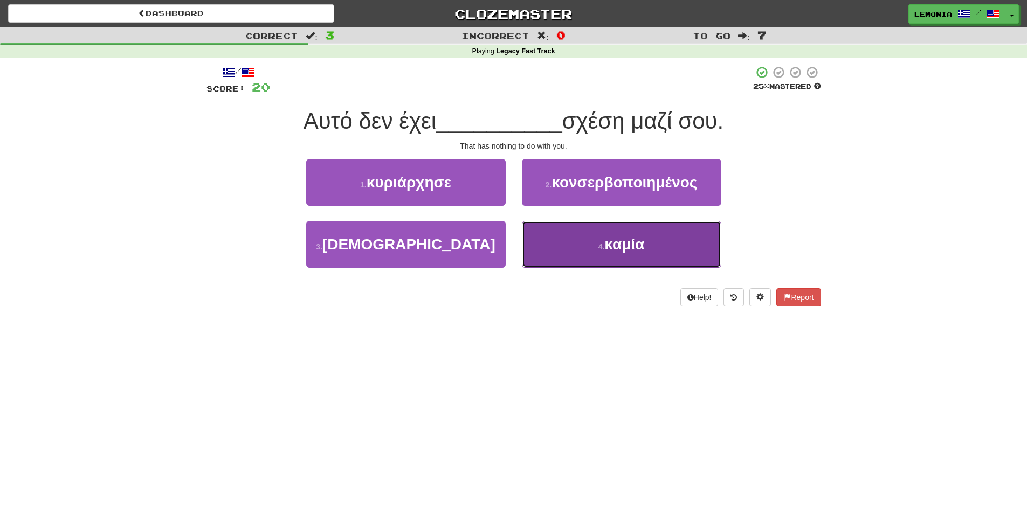
click at [580, 244] on button "4 . καμία" at bounding box center [621, 244] width 199 height 47
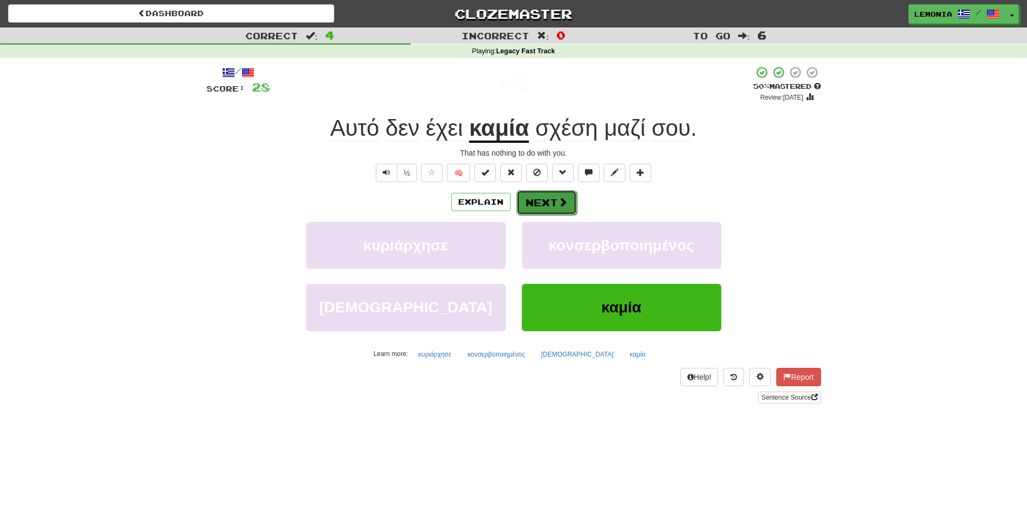
click at [554, 204] on button "Next" at bounding box center [546, 202] width 60 height 25
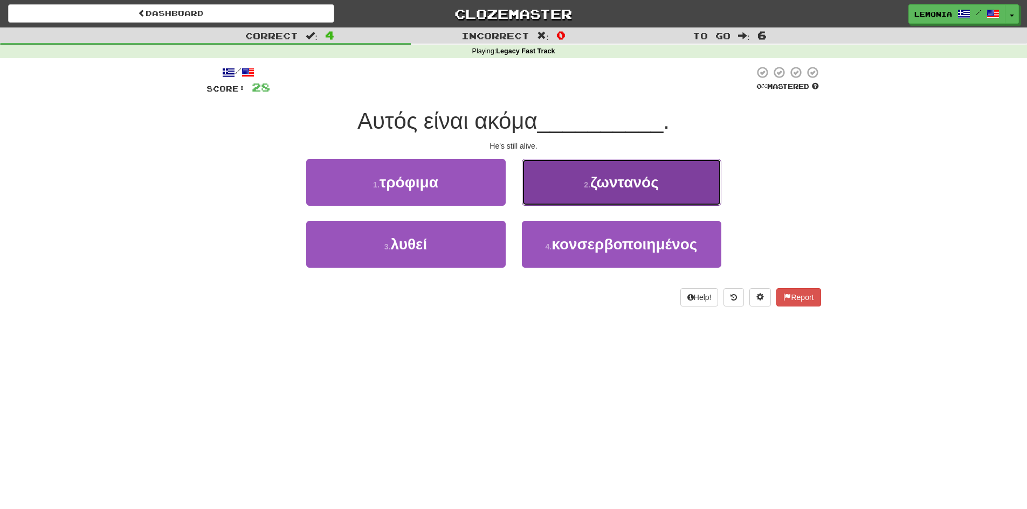
click at [577, 192] on button "2 . ζωντανός" at bounding box center [621, 182] width 199 height 47
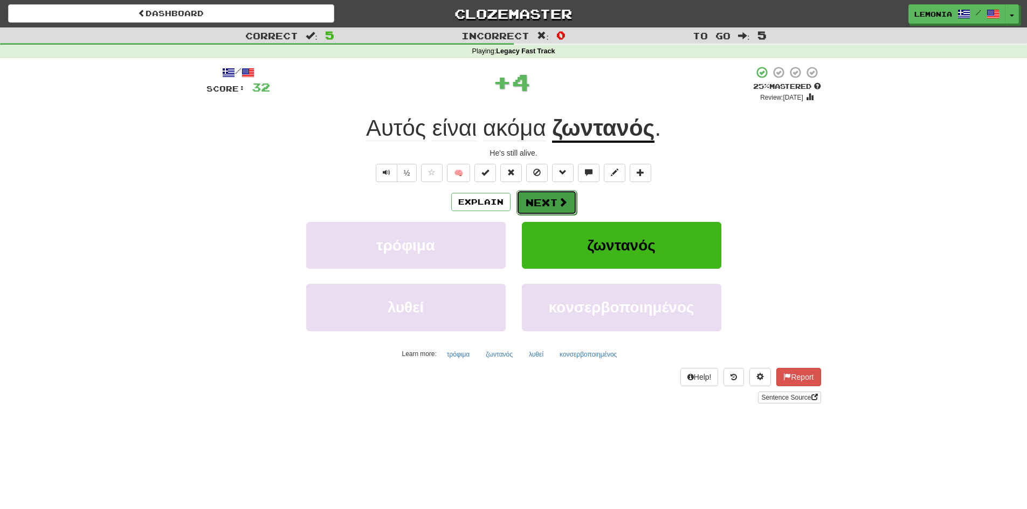
click at [556, 200] on button "Next" at bounding box center [546, 202] width 60 height 25
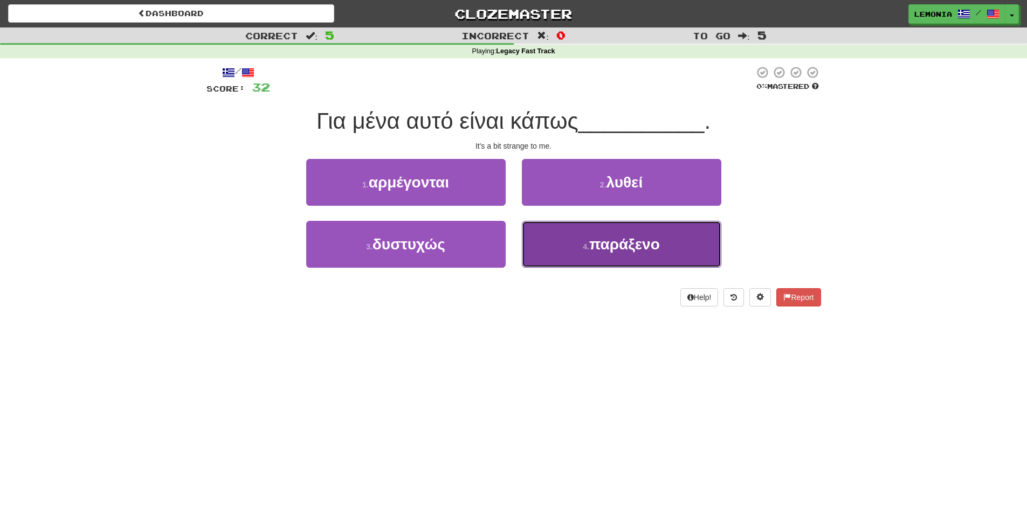
click at [564, 251] on button "4 . παράξενο" at bounding box center [621, 244] width 199 height 47
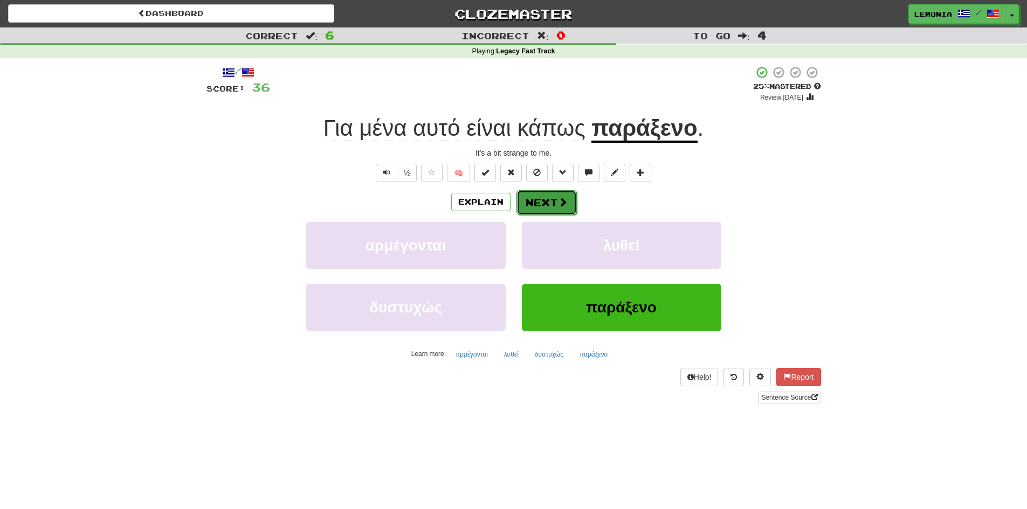
click at [558, 200] on span at bounding box center [563, 202] width 10 height 10
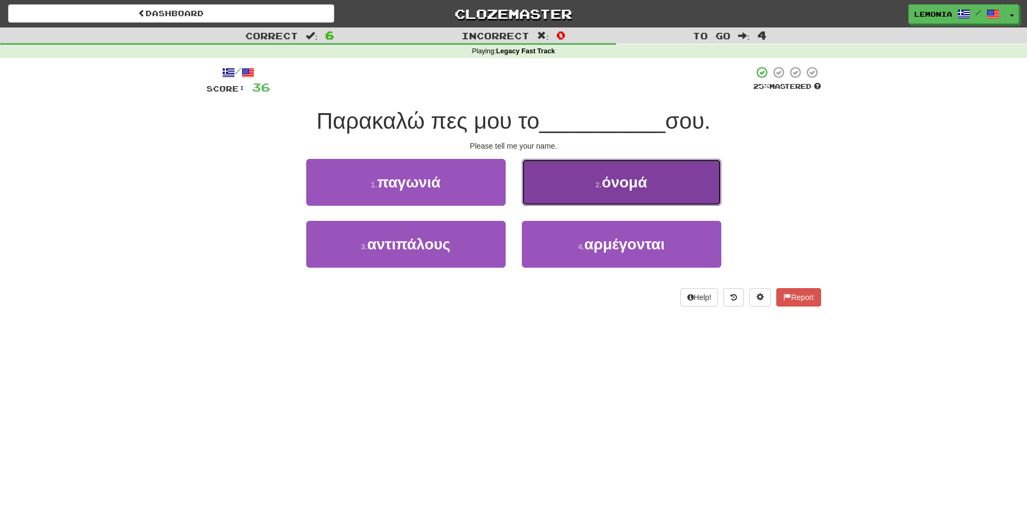
click at [597, 196] on button "2 . όνομά" at bounding box center [621, 182] width 199 height 47
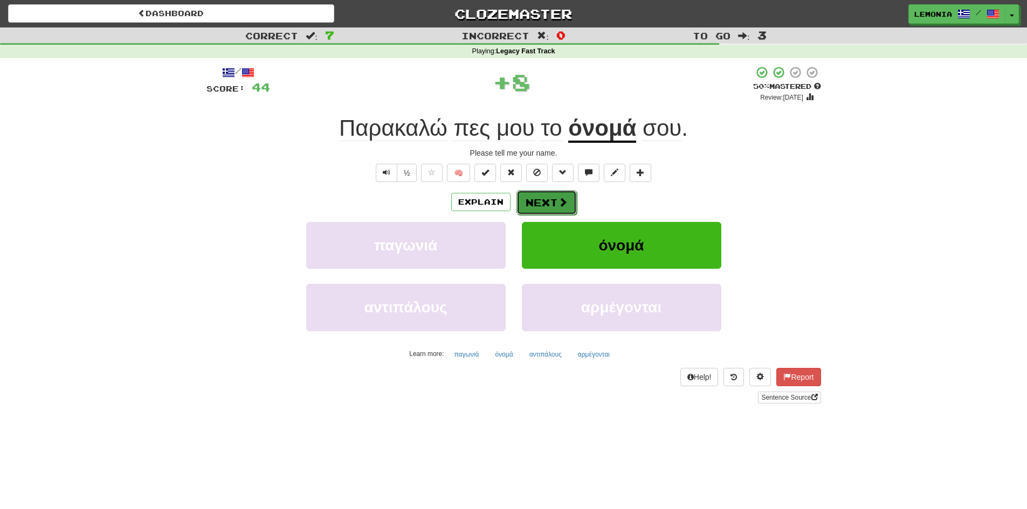
click at [548, 206] on button "Next" at bounding box center [546, 202] width 60 height 25
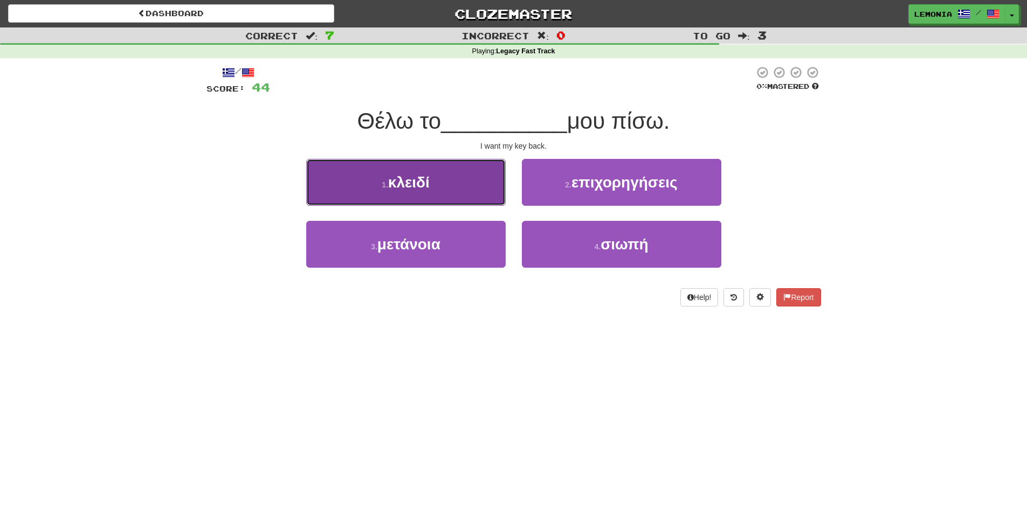
click at [442, 191] on button "1 . κλειδί" at bounding box center [405, 182] width 199 height 47
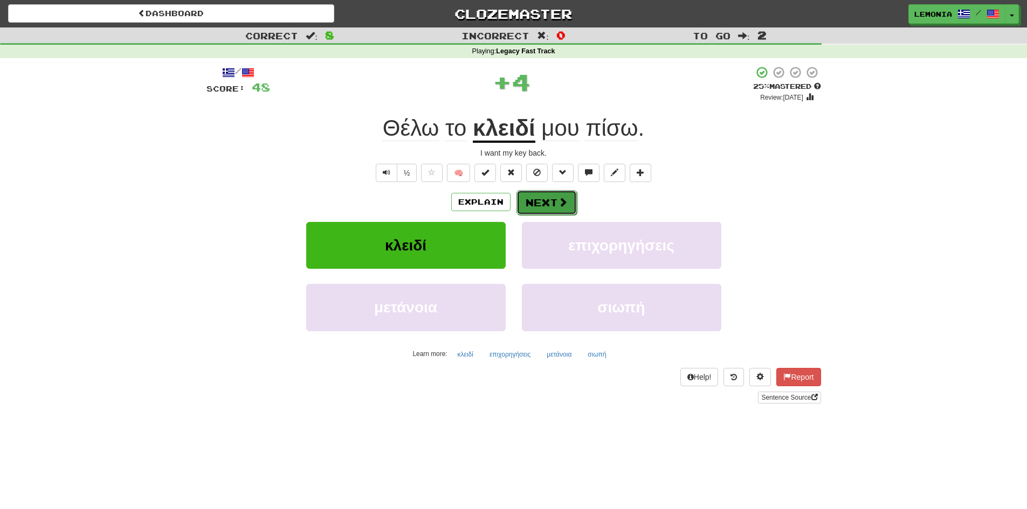
click at [559, 202] on span at bounding box center [563, 202] width 10 height 10
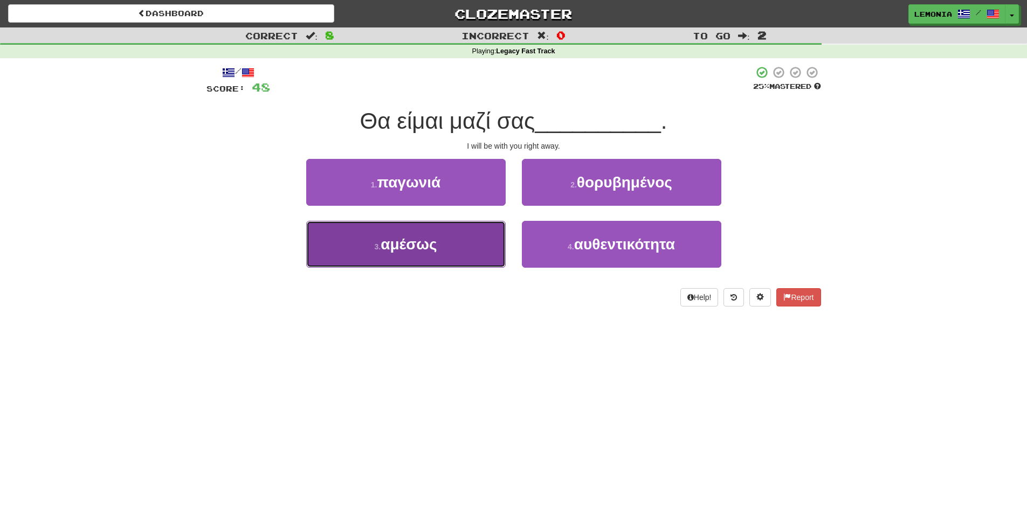
click at [493, 248] on button "3 . αμέσως" at bounding box center [405, 244] width 199 height 47
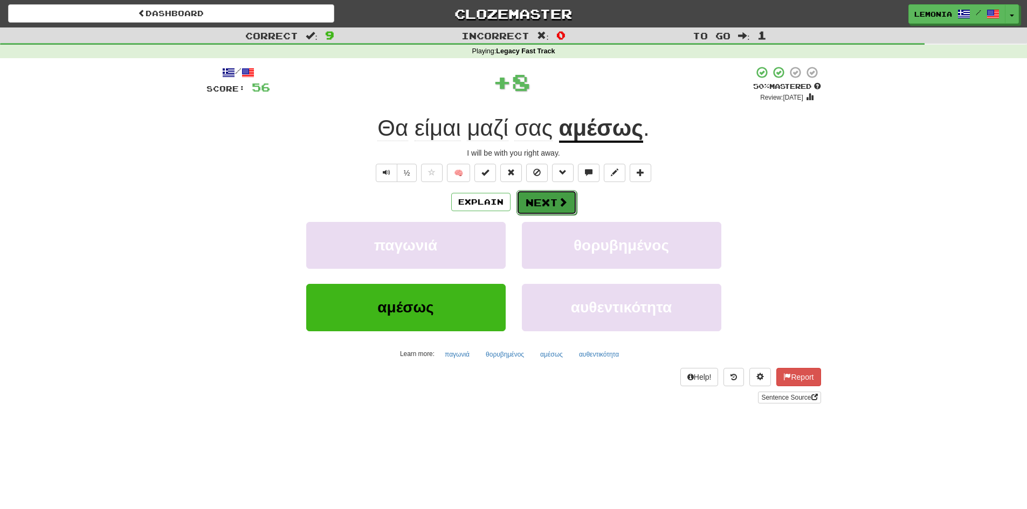
click at [552, 200] on button "Next" at bounding box center [546, 202] width 60 height 25
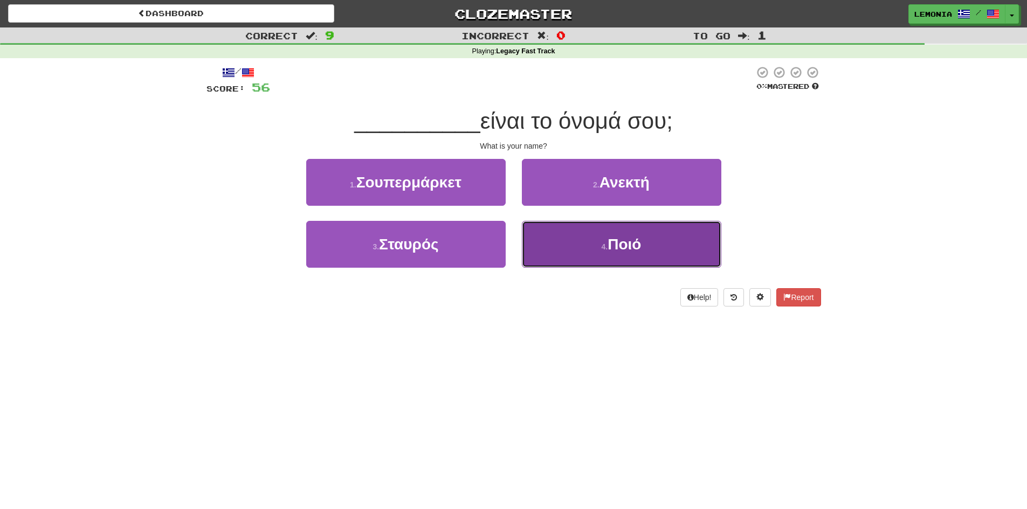
click at [561, 247] on button "4 . Ποιό" at bounding box center [621, 244] width 199 height 47
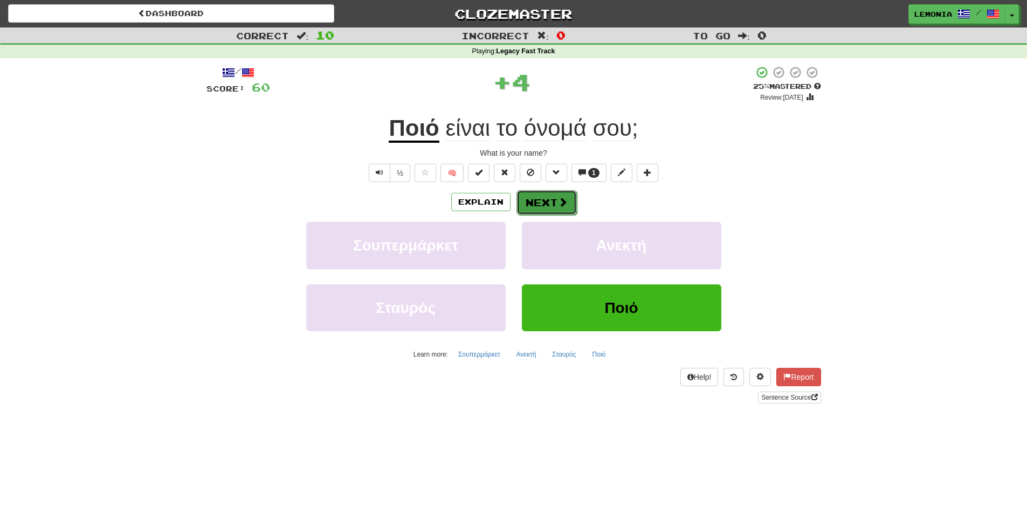
click at [537, 206] on button "Next" at bounding box center [546, 202] width 60 height 25
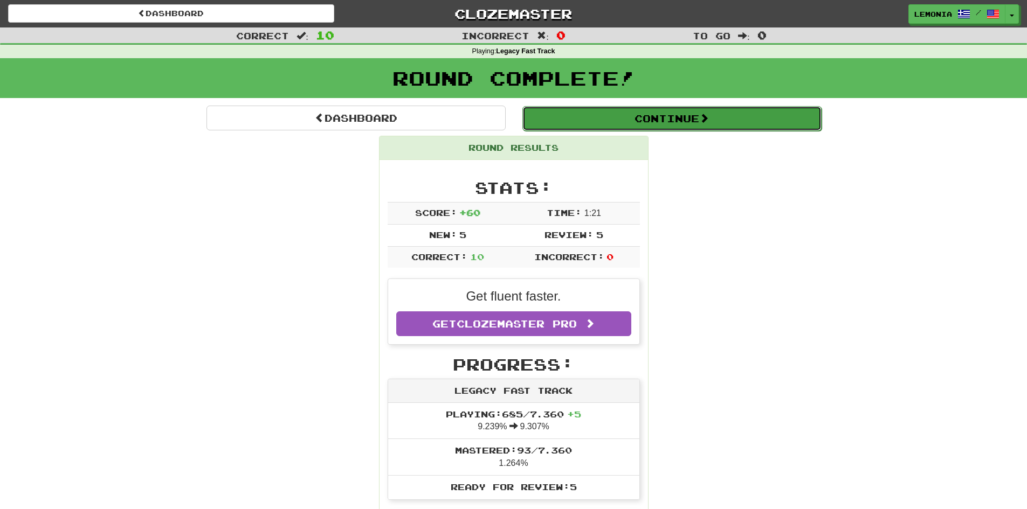
click at [625, 119] on button "Continue" at bounding box center [671, 118] width 299 height 25
